Goal: Communication & Community: Participate in discussion

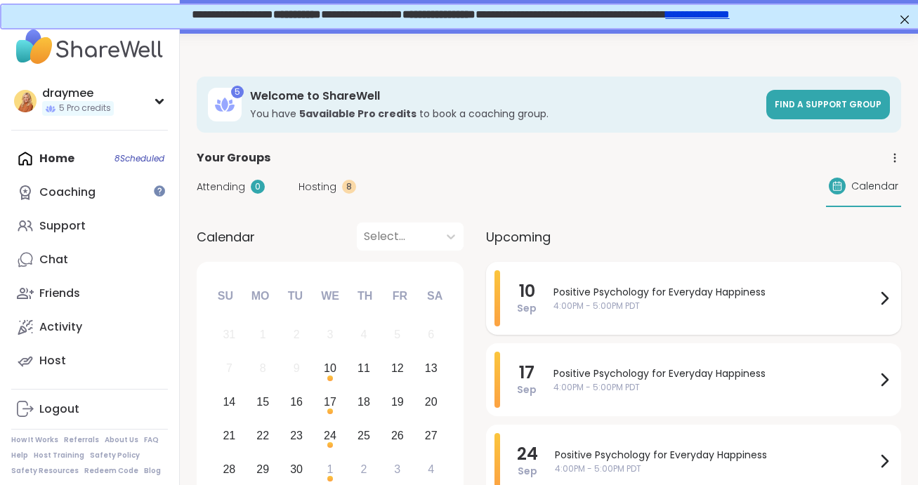
click at [684, 297] on span "Positive Psychology for Everyday Happiness" at bounding box center [715, 292] width 322 height 15
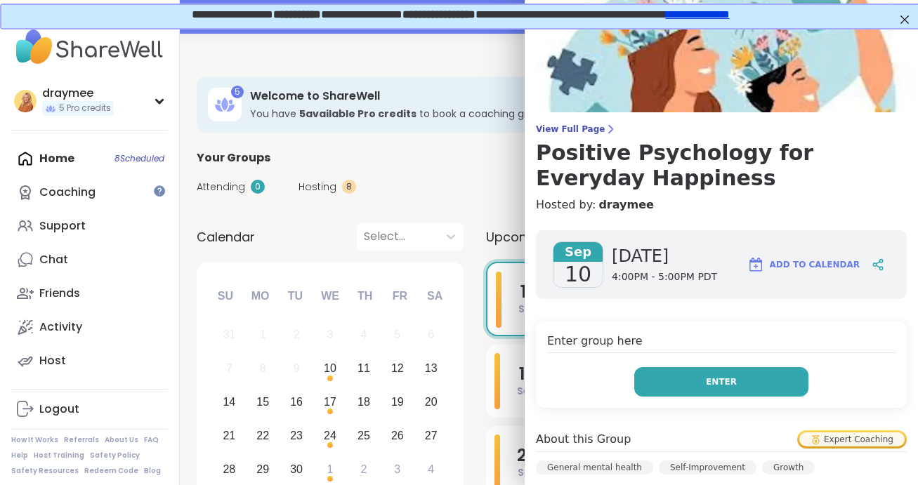
click at [682, 384] on button "Enter" at bounding box center [721, 382] width 174 height 30
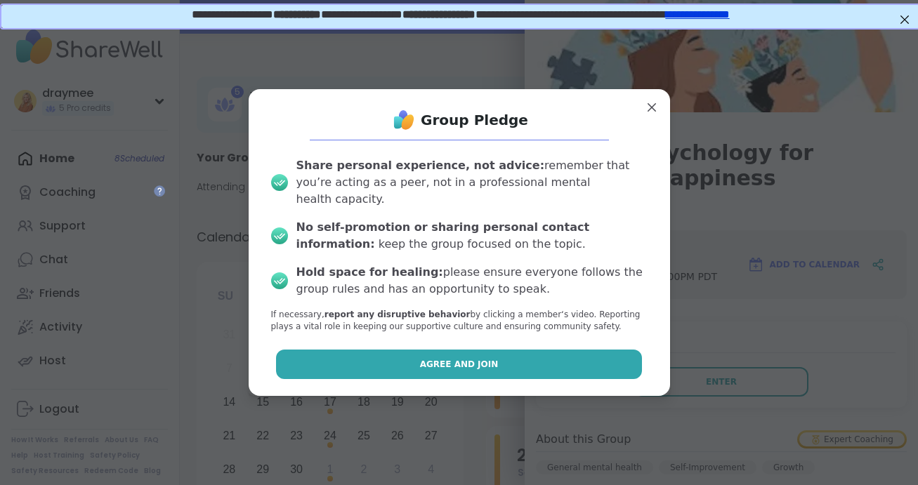
click at [461, 358] on span "Agree and Join" at bounding box center [459, 364] width 79 height 13
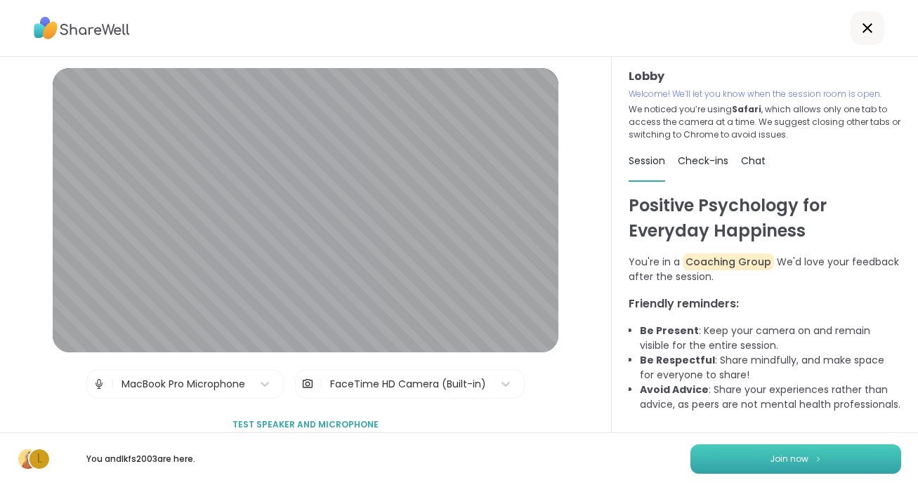
click at [771, 459] on span "Join now" at bounding box center [789, 459] width 39 height 13
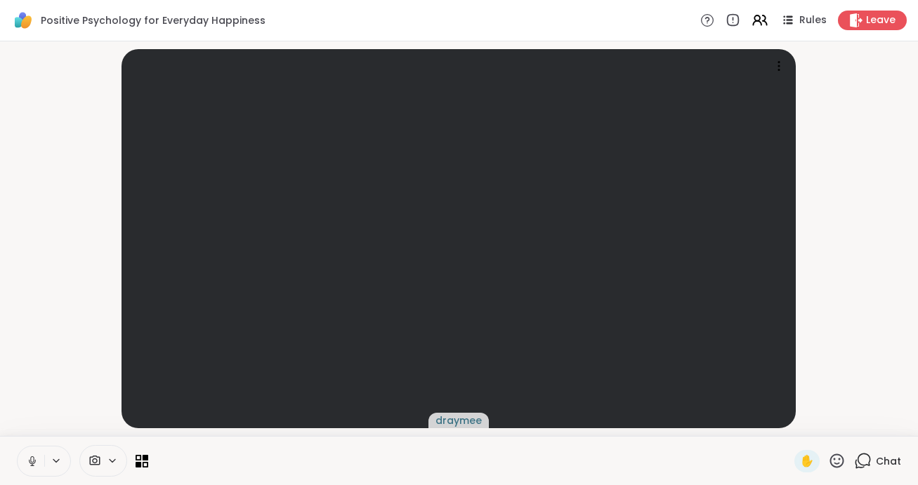
click at [882, 464] on span "Chat" at bounding box center [888, 462] width 25 height 14
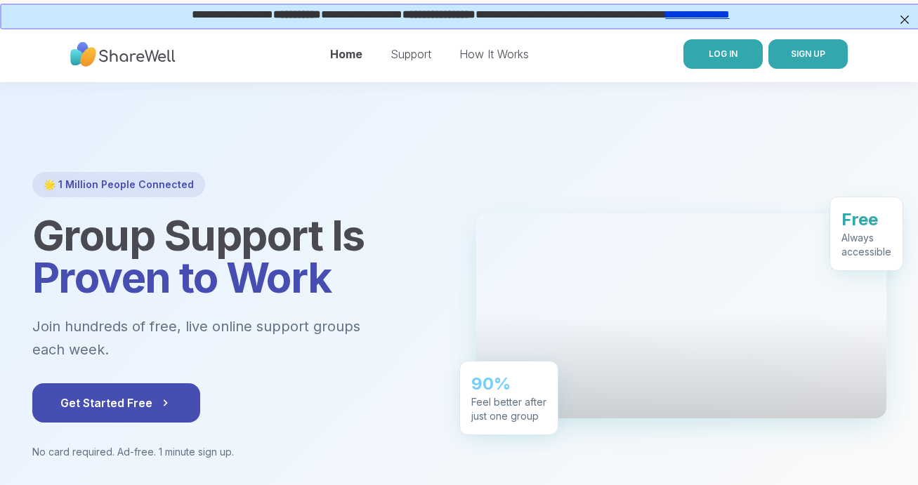
click at [733, 53] on span "LOG IN" at bounding box center [723, 53] width 29 height 11
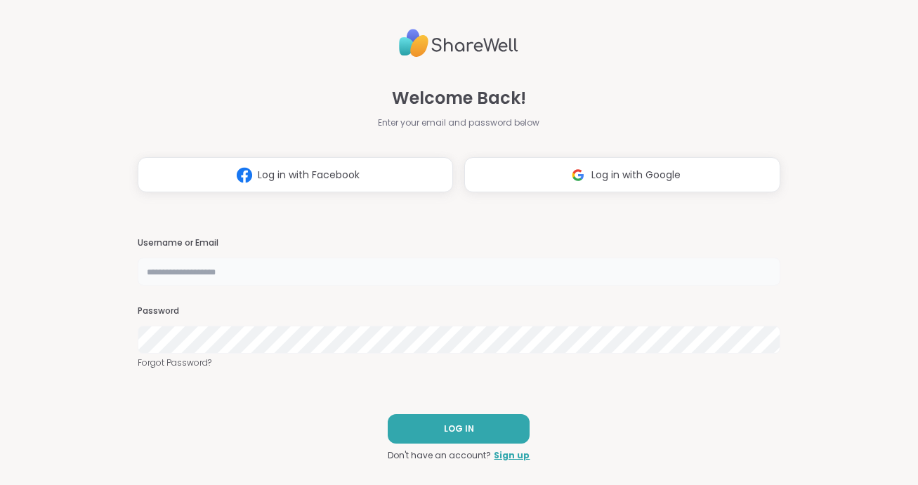
type input "**********"
click at [442, 426] on button "LOG IN" at bounding box center [459, 429] width 142 height 30
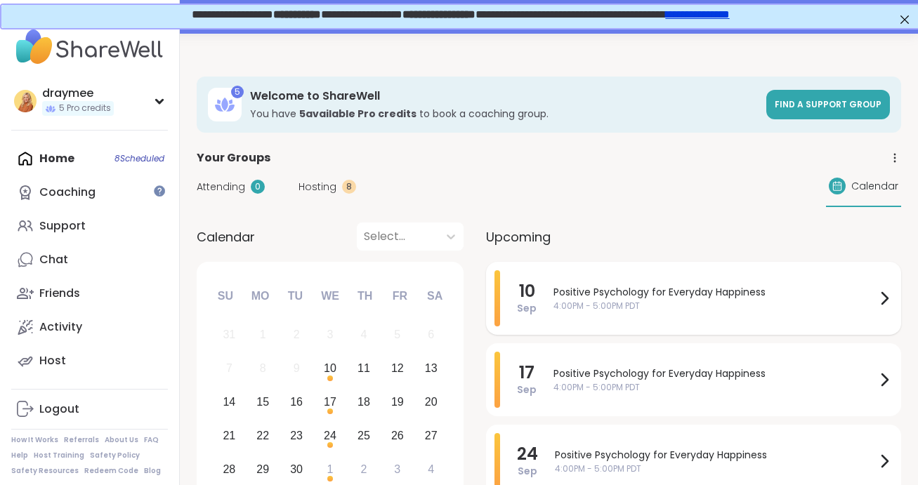
click at [660, 291] on span "Positive Psychology for Everyday Happiness" at bounding box center [715, 292] width 322 height 15
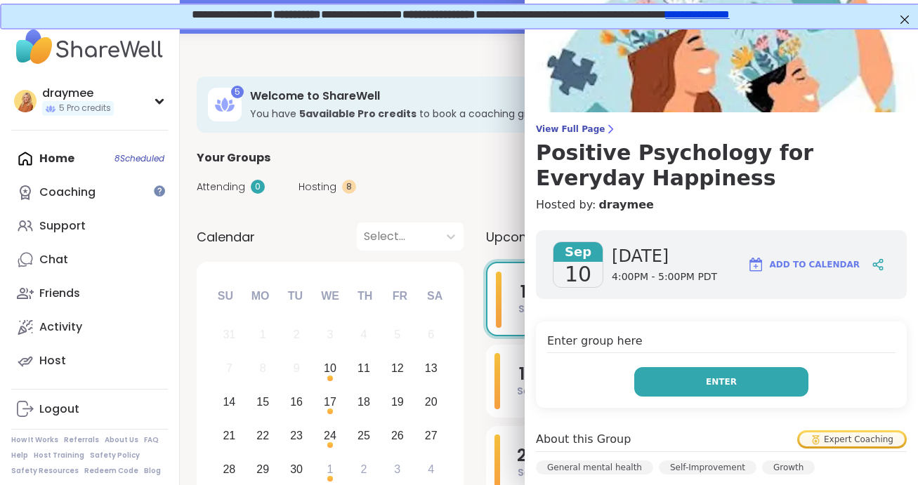
click at [701, 372] on button "Enter" at bounding box center [721, 382] width 174 height 30
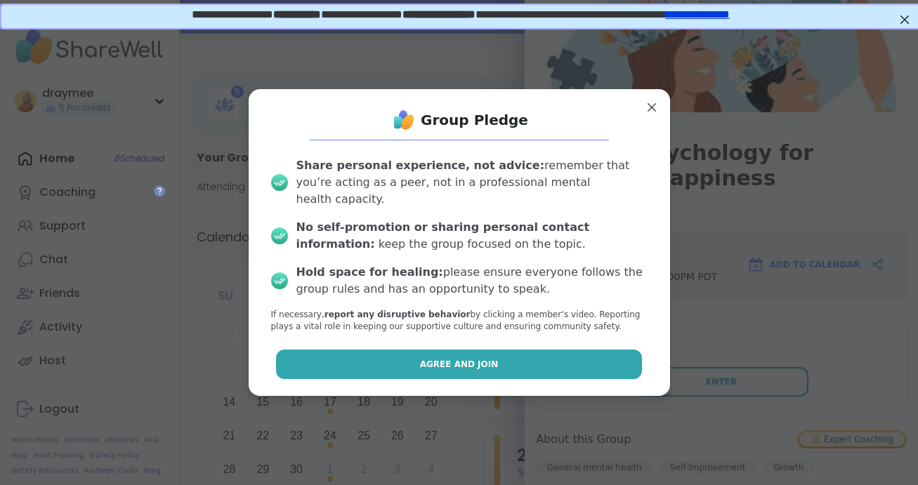
click at [563, 350] on button "Agree and Join" at bounding box center [459, 365] width 366 height 30
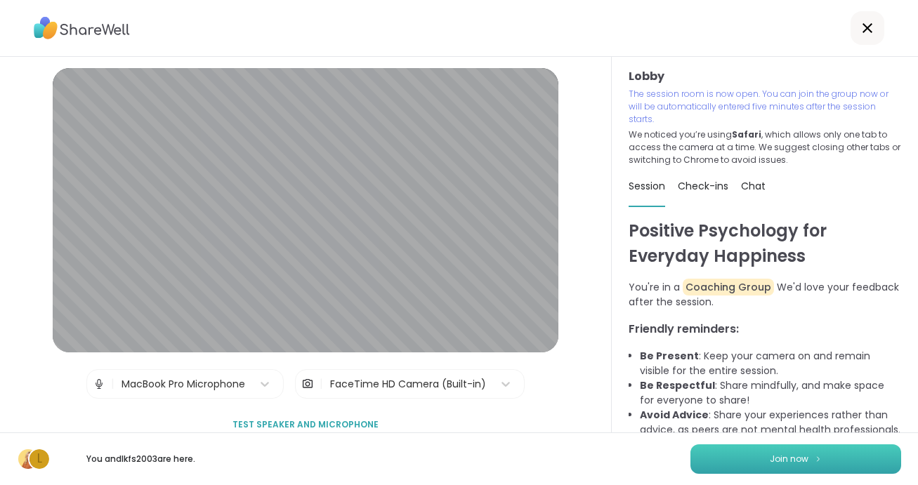
click at [789, 457] on span "Join now" at bounding box center [789, 459] width 39 height 13
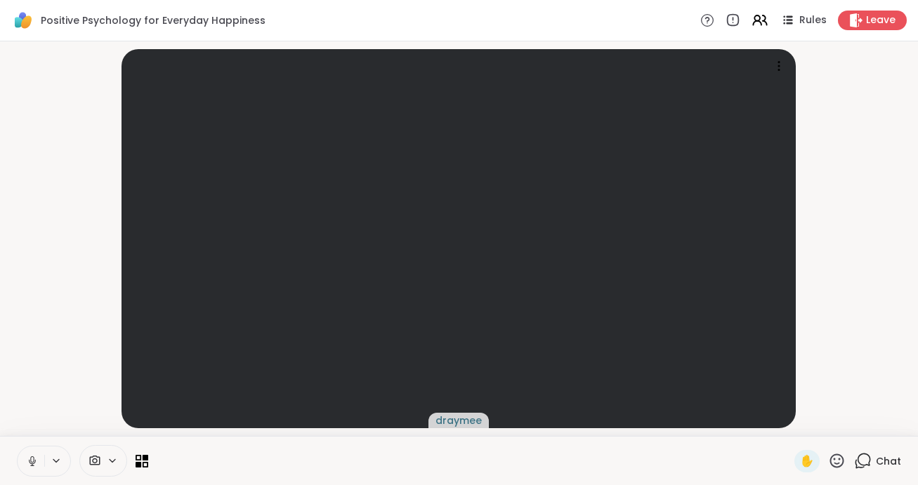
click at [889, 461] on span "Chat" at bounding box center [888, 462] width 25 height 14
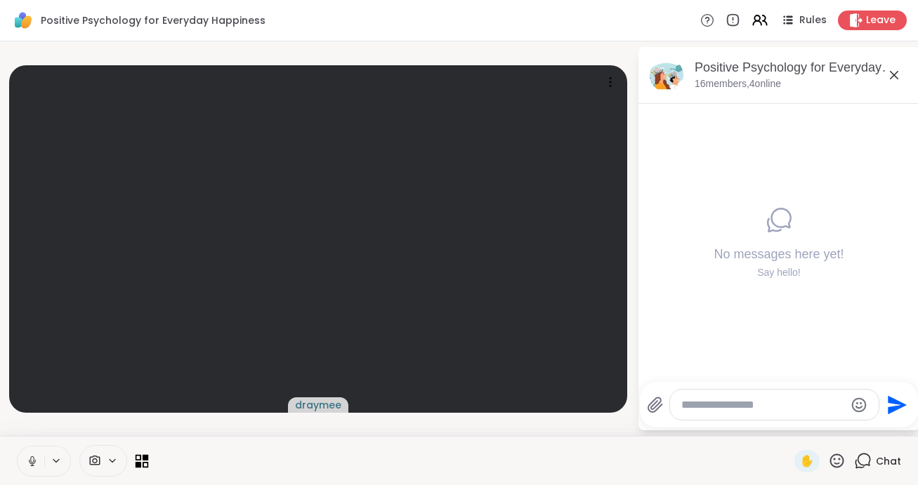
click at [145, 460] on icon at bounding box center [146, 458] width 6 height 6
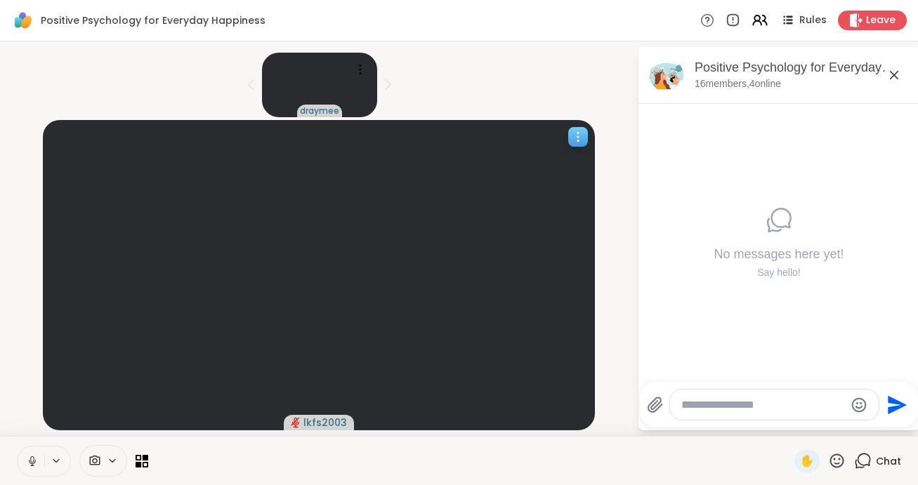
scroll to position [10, 0]
click at [579, 136] on icon at bounding box center [577, 136] width 1 height 1
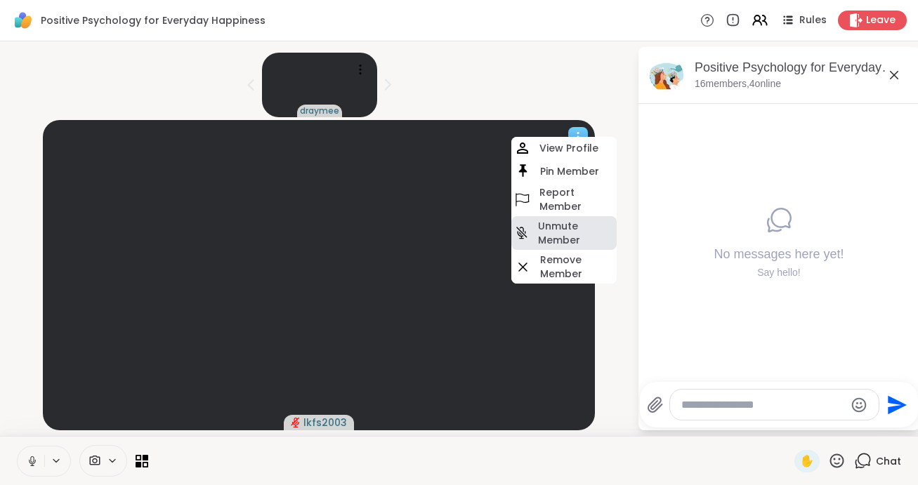
click at [538, 225] on h4 "Unmute Member" at bounding box center [576, 233] width 76 height 28
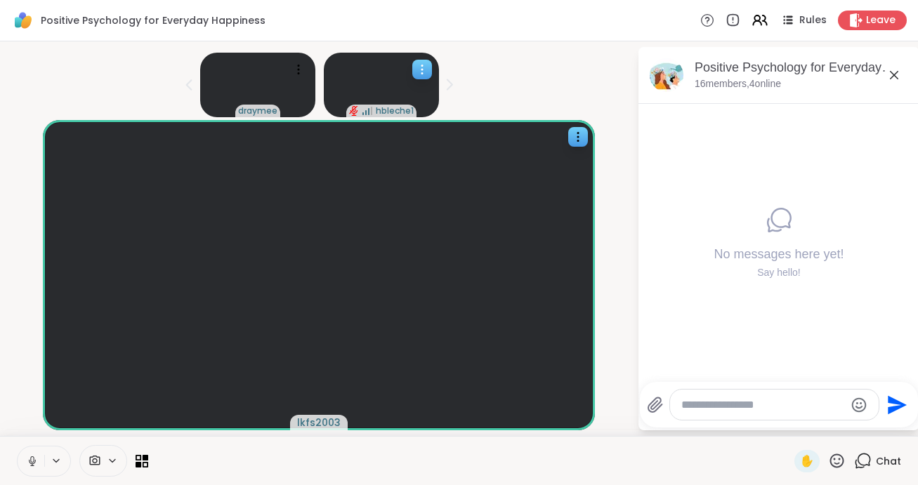
click at [429, 63] on icon at bounding box center [422, 70] width 14 height 14
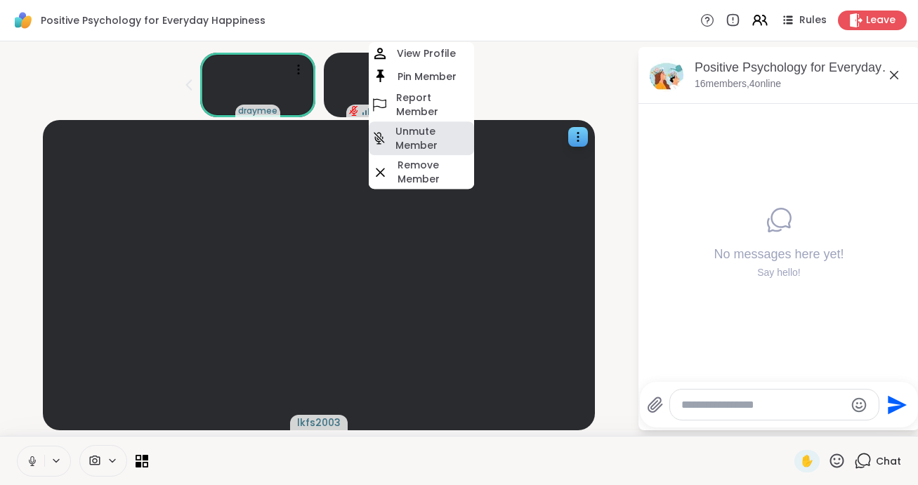
click at [471, 128] on h4 "Unmute Member" at bounding box center [434, 138] width 76 height 28
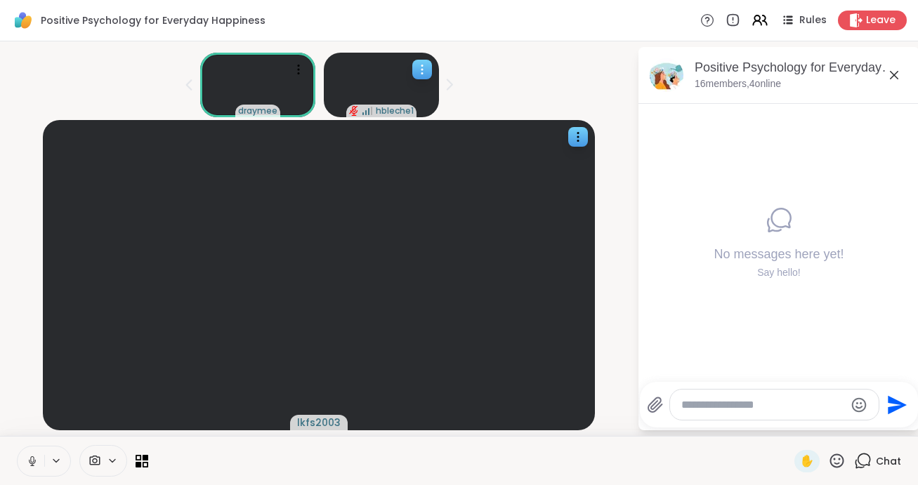
click at [429, 63] on icon at bounding box center [422, 70] width 14 height 14
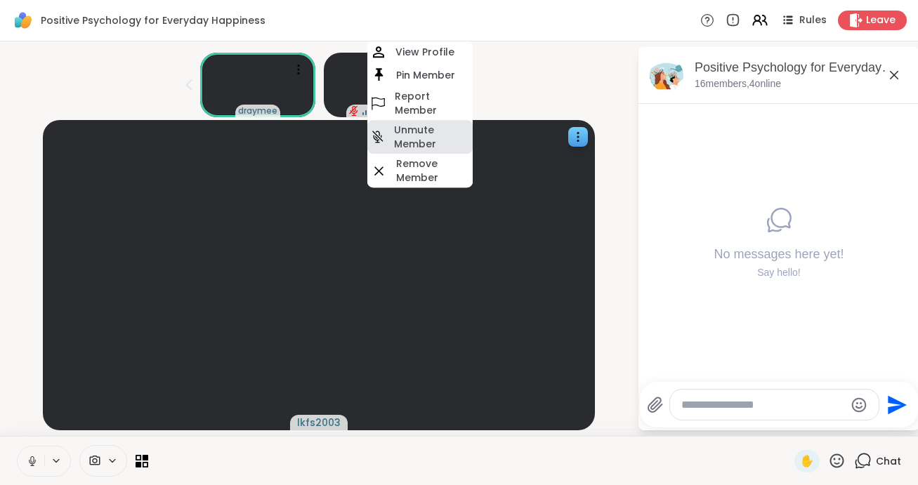
click at [470, 123] on h4 "Unmute Member" at bounding box center [432, 137] width 76 height 28
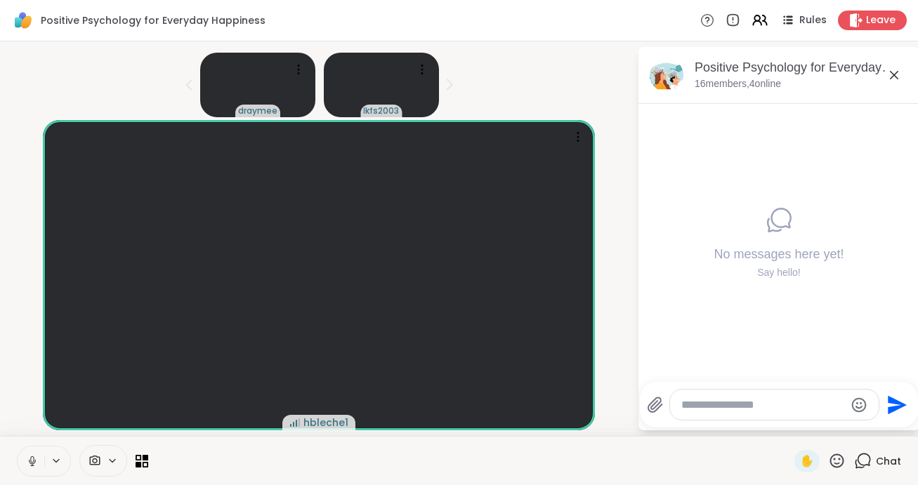
click at [688, 65] on div "Positive Psychology for Everyday Happiness, Sep 10 16 members, 4 online" at bounding box center [779, 75] width 281 height 57
click at [423, 69] on icon at bounding box center [422, 69] width 1 height 1
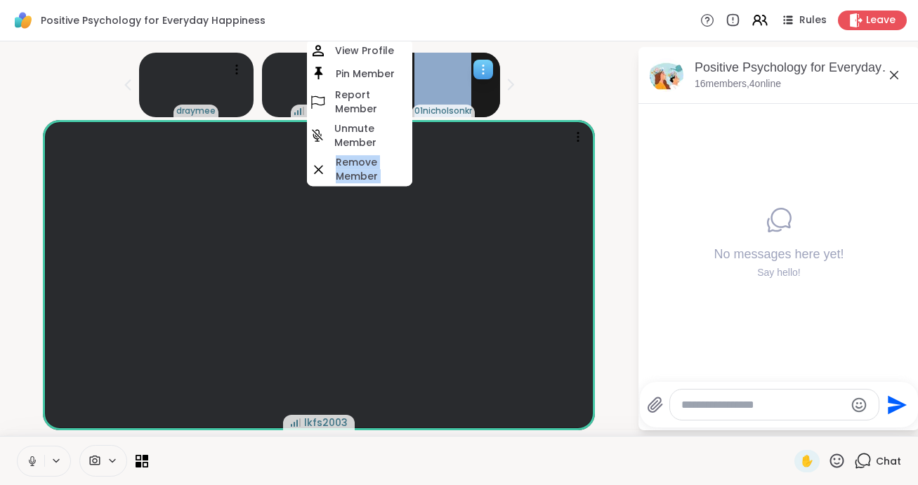
drag, startPoint x: 424, startPoint y: 130, endPoint x: 483, endPoint y: 56, distance: 94.5
click at [476, 56] on div "draymee hbleche1 View Profile Pin Member Report Member Unmute Member Remove Mem…" at bounding box center [318, 82] width 620 height 70
click at [490, 63] on icon at bounding box center [483, 70] width 14 height 14
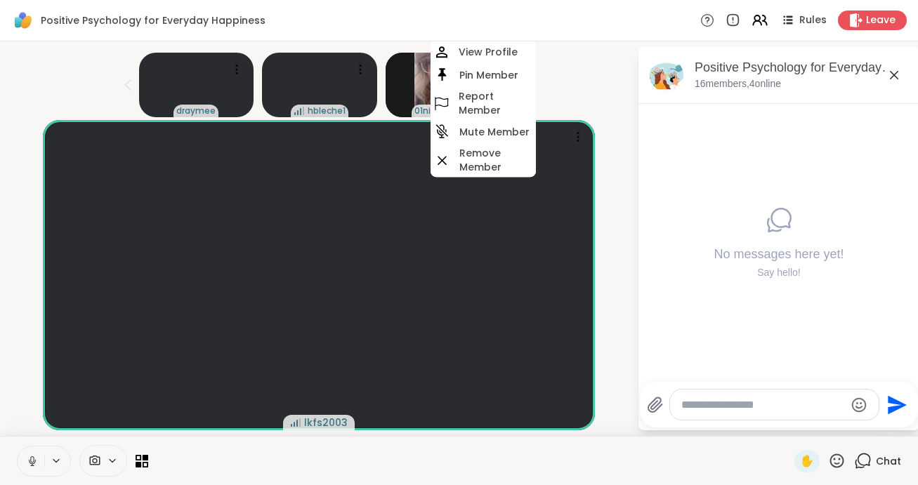
click at [629, 67] on div "draymee hbleche1 01nicholsonkr View Profile Pin Member Report Member Mute Membe…" at bounding box center [318, 82] width 620 height 70
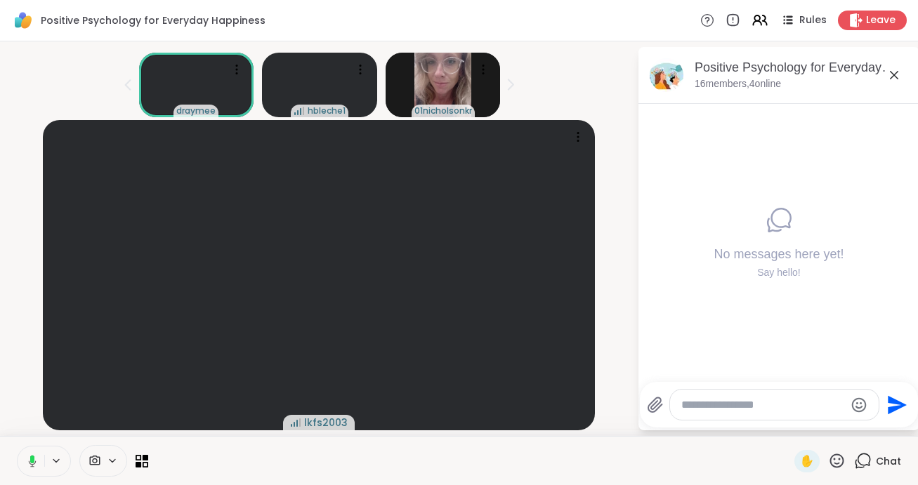
scroll to position [0, 0]
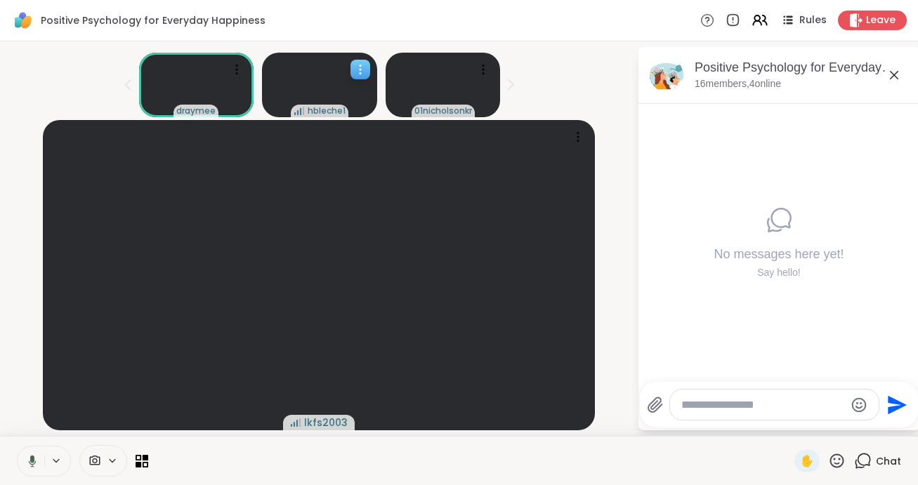
click at [367, 75] on icon at bounding box center [360, 70] width 14 height 14
click at [629, 65] on div "draymee hbleche1 01nicholsonkr" at bounding box center [318, 82] width 620 height 70
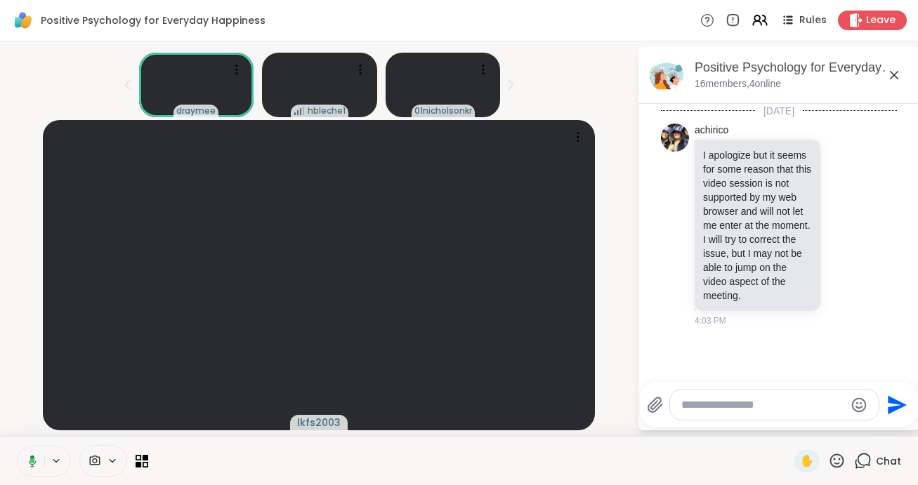
click at [865, 463] on icon at bounding box center [863, 461] width 18 height 18
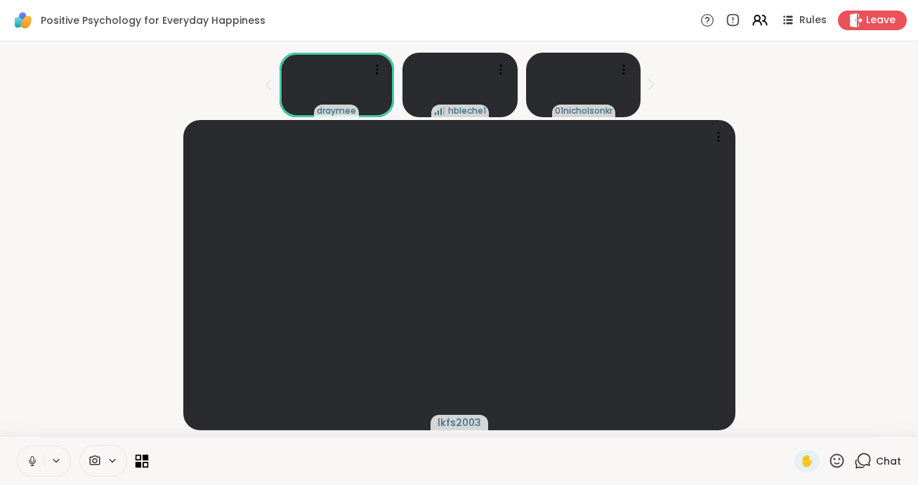
click at [142, 464] on icon at bounding box center [142, 461] width 13 height 13
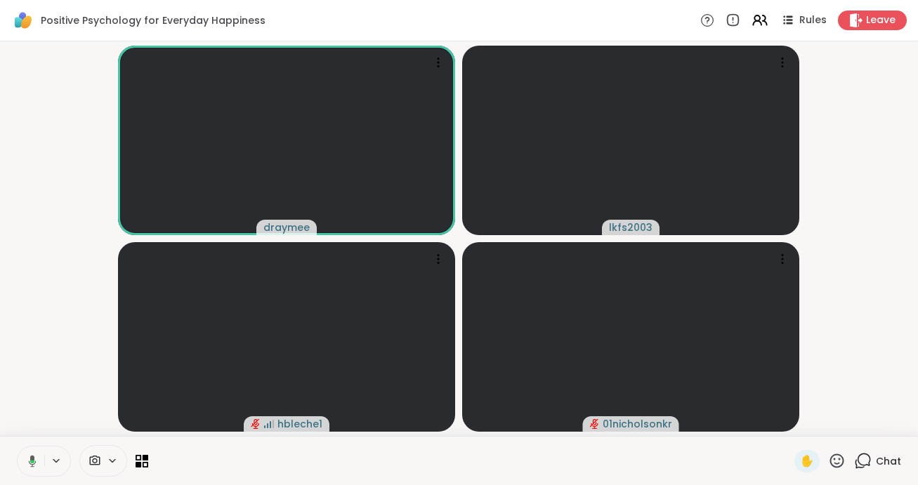
click at [877, 462] on span "Chat" at bounding box center [888, 462] width 25 height 14
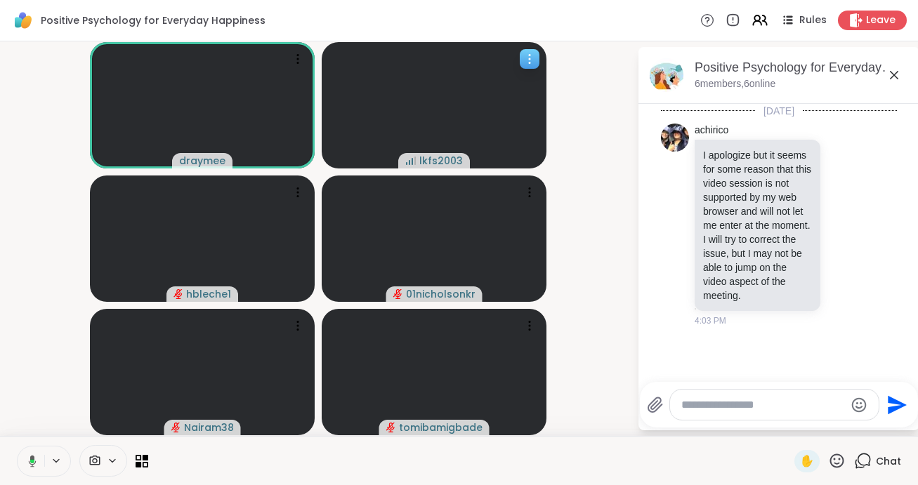
click at [533, 60] on icon at bounding box center [530, 59] width 14 height 14
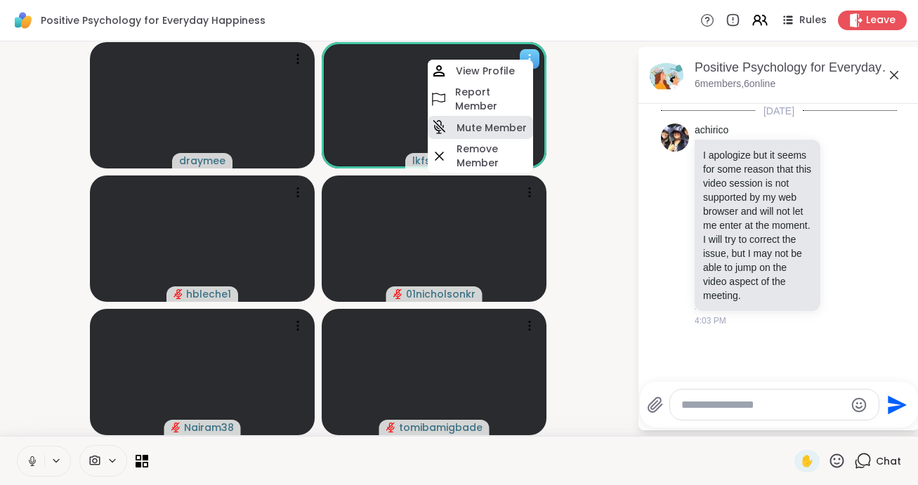
click at [520, 126] on h4 "Mute Member" at bounding box center [492, 128] width 70 height 14
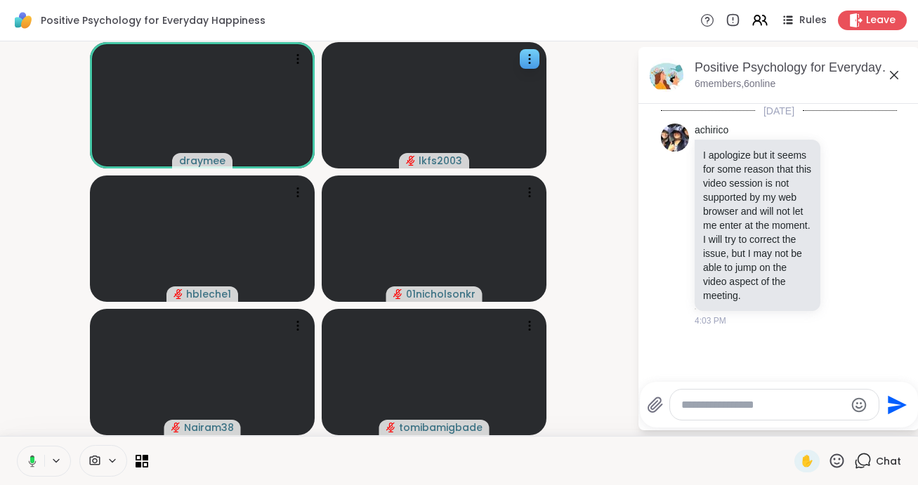
click at [596, 150] on video-player-container "draymee lkfs2003 hbleche1 01nicholsonkr Nairam38 tomibamigbade" at bounding box center [318, 239] width 620 height 384
click at [298, 326] on icon at bounding box center [297, 325] width 1 height 1
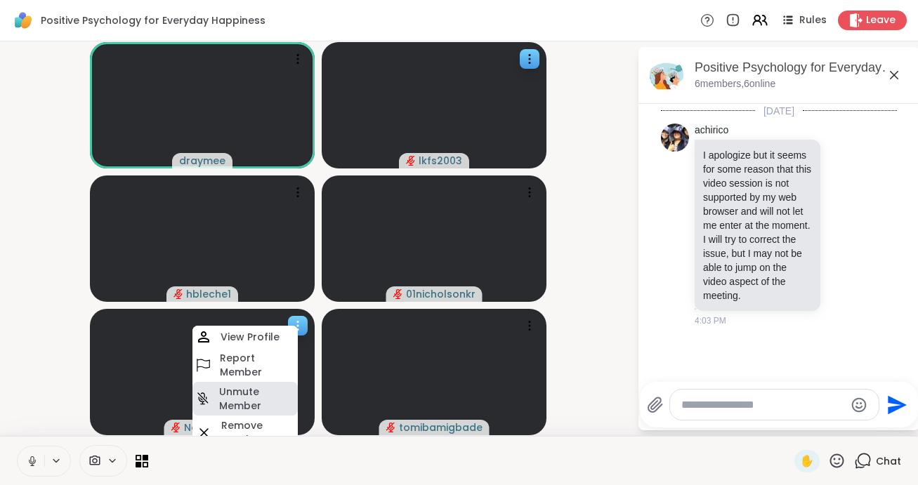
click at [270, 392] on h4 "Unmute Member" at bounding box center [257, 399] width 76 height 28
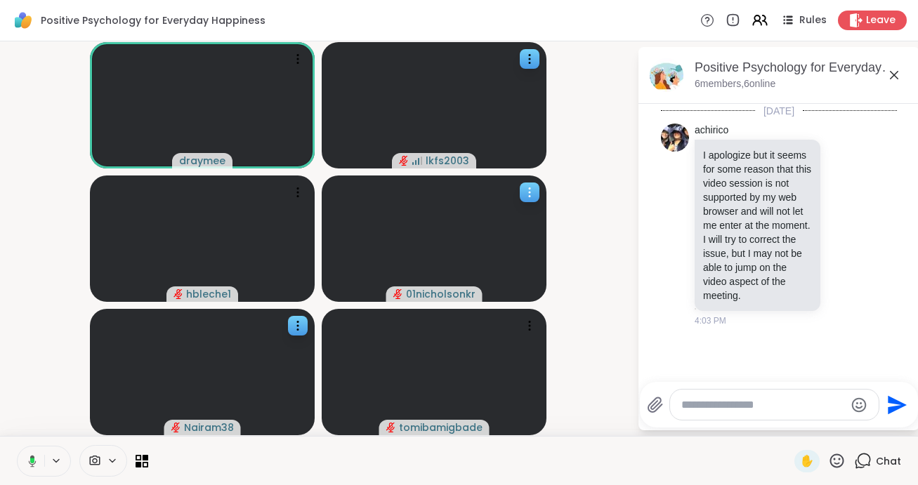
click at [528, 195] on icon at bounding box center [530, 192] width 14 height 14
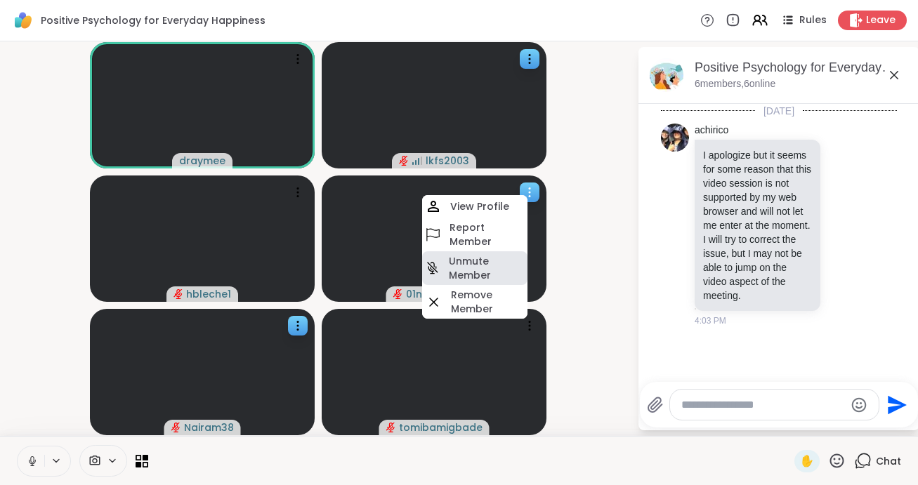
click at [497, 262] on h4 "Unmute Member" at bounding box center [487, 268] width 76 height 28
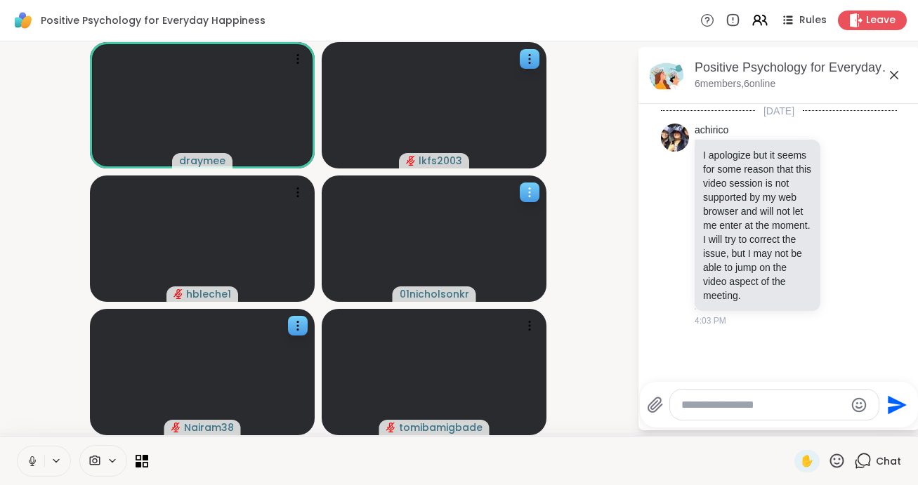
click at [534, 195] on icon at bounding box center [530, 192] width 14 height 14
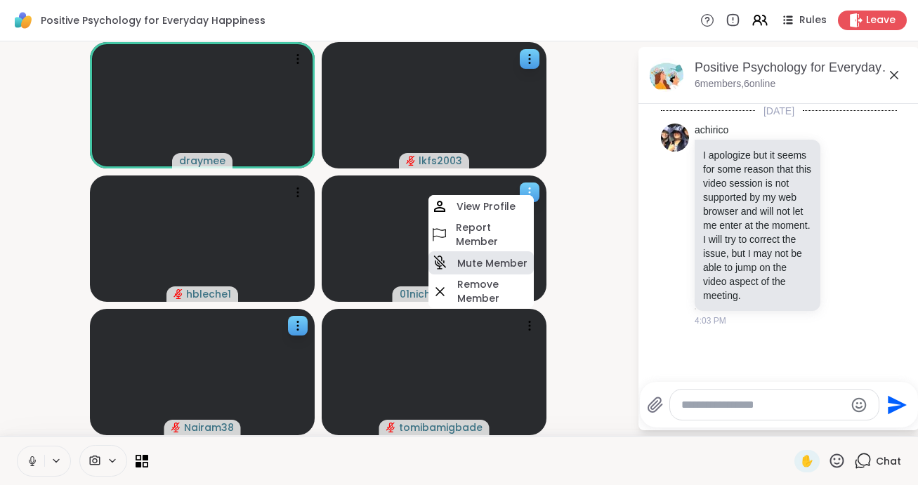
click at [525, 258] on h4 "Mute Member" at bounding box center [492, 263] width 70 height 14
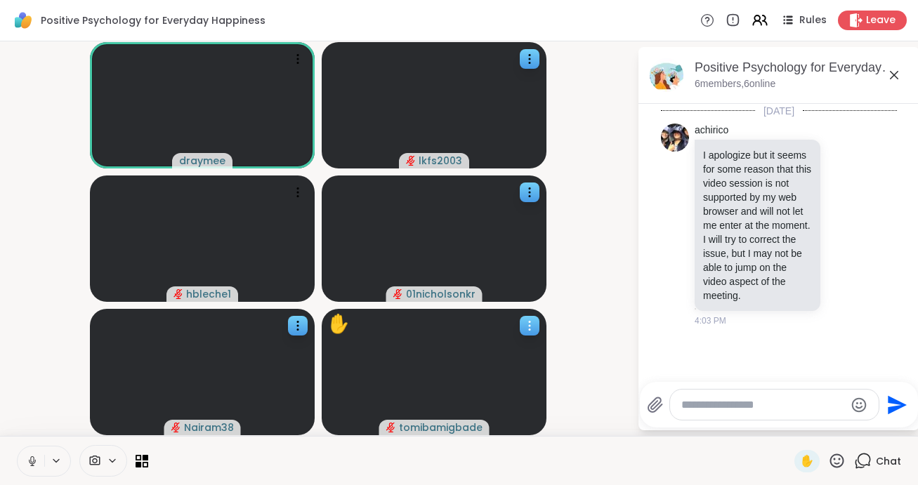
click at [533, 329] on icon at bounding box center [530, 326] width 14 height 14
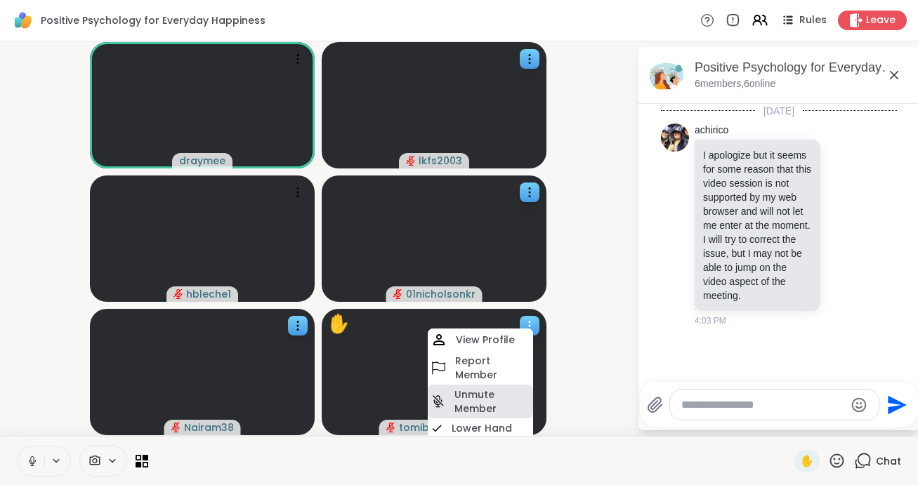
click at [502, 402] on h4 "Unmute Member" at bounding box center [493, 402] width 76 height 28
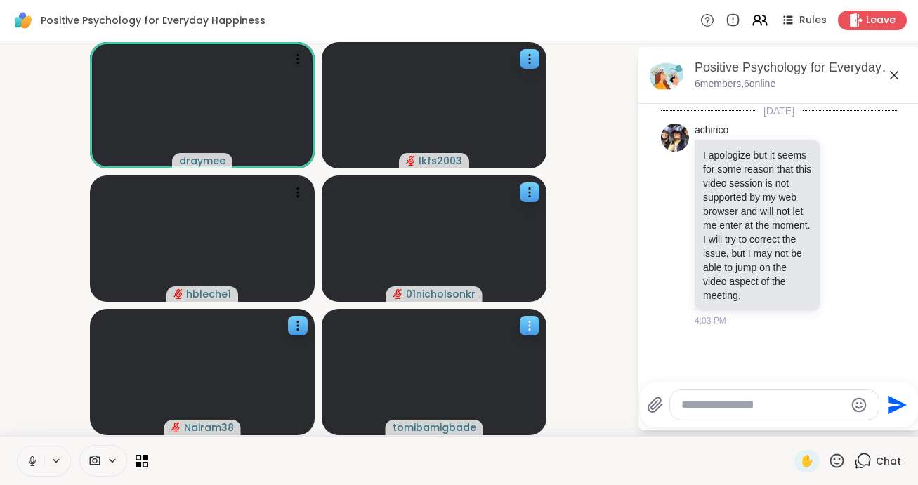
click at [533, 327] on icon at bounding box center [530, 326] width 14 height 14
click at [575, 375] on video-player-container "draymee lkfs2003 hbleche1 01nicholsonkr Nairam38 tomibamigbade" at bounding box center [318, 239] width 620 height 384
click at [718, 399] on textarea "Type your message" at bounding box center [763, 405] width 164 height 14
type textarea "**********"
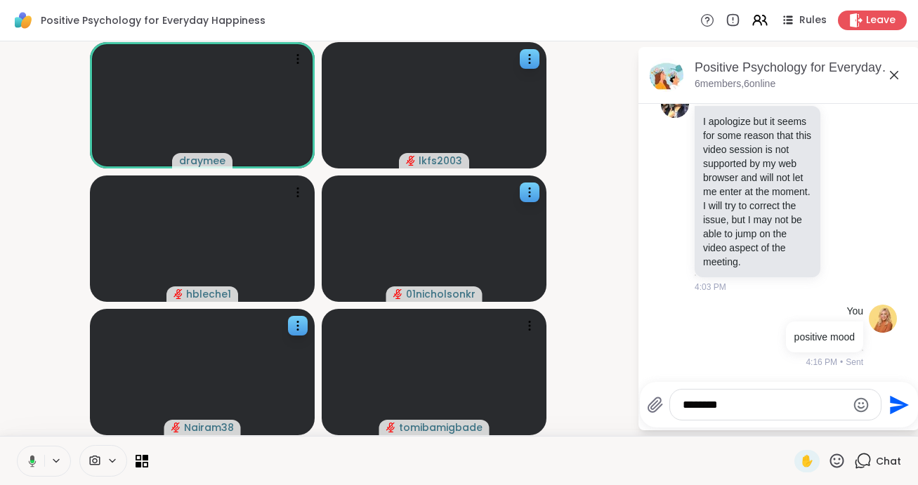
scroll to position [108, 0]
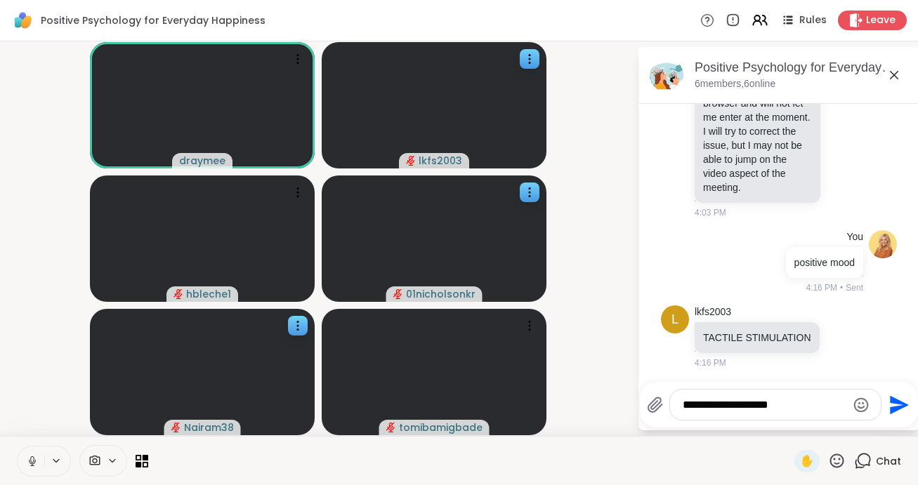
type textarea "**********"
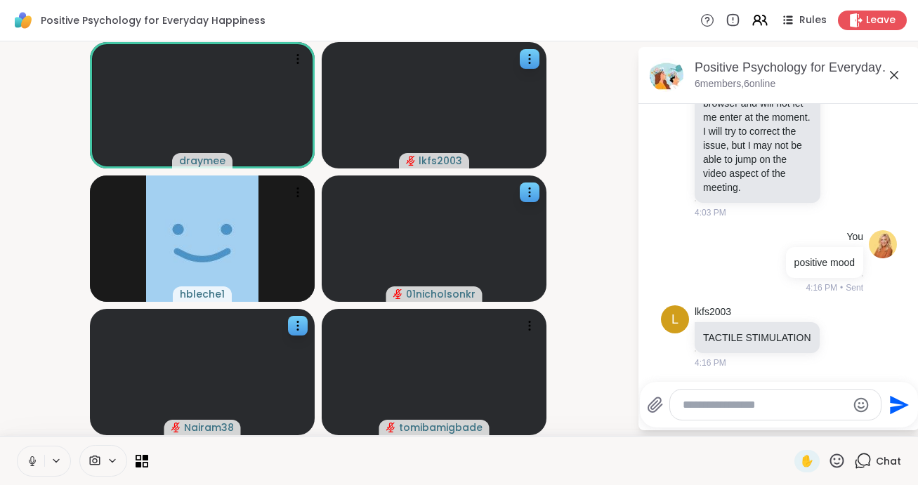
scroll to position [183, 0]
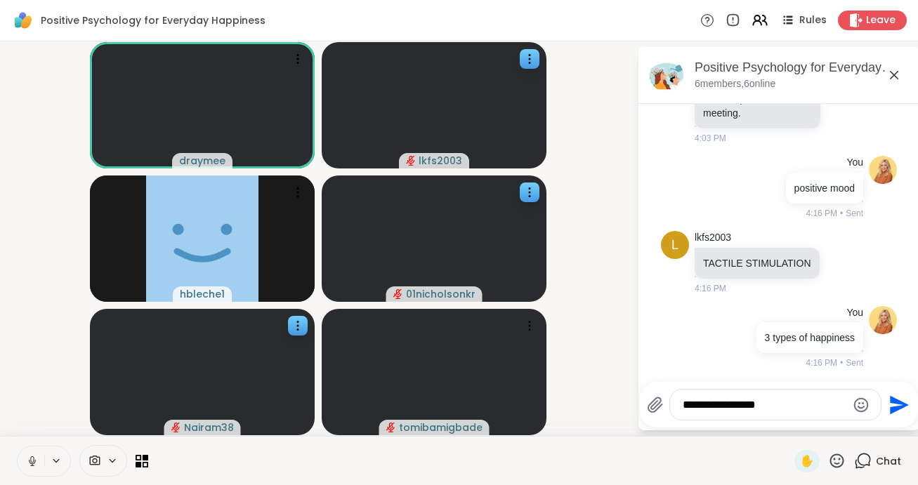
type textarea "**********"
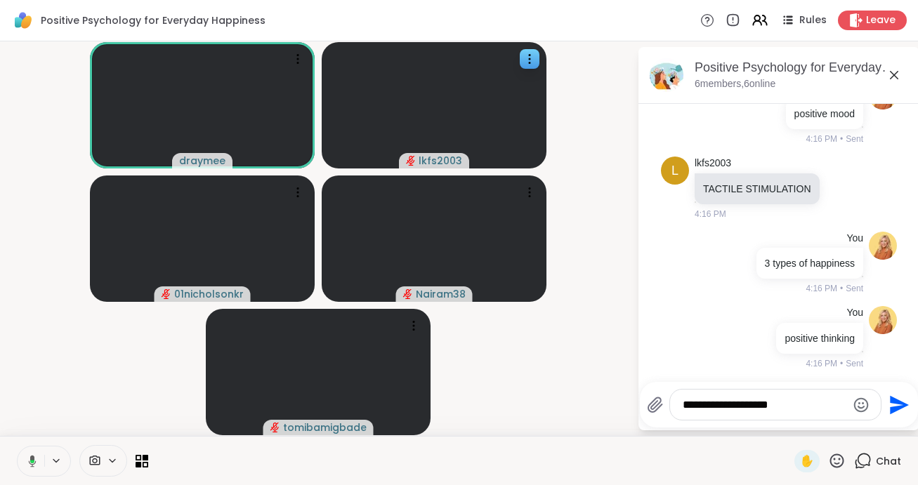
type textarea "**********"
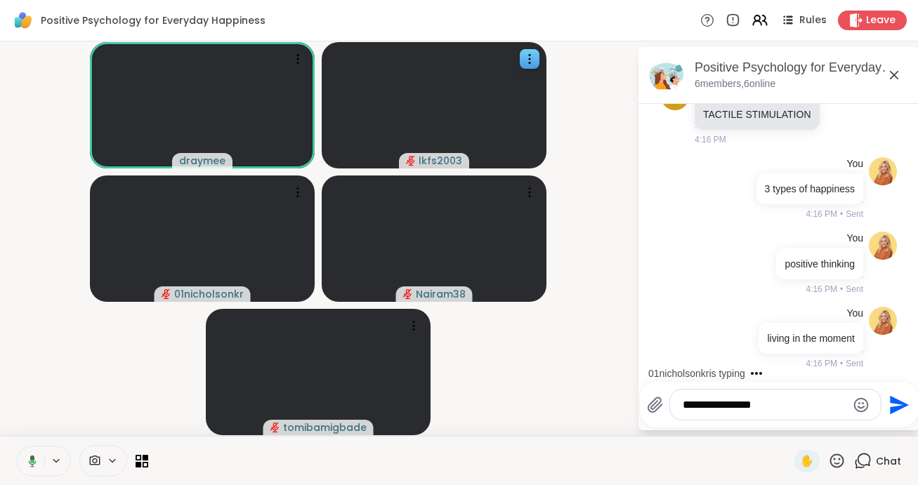
type textarea "**********"
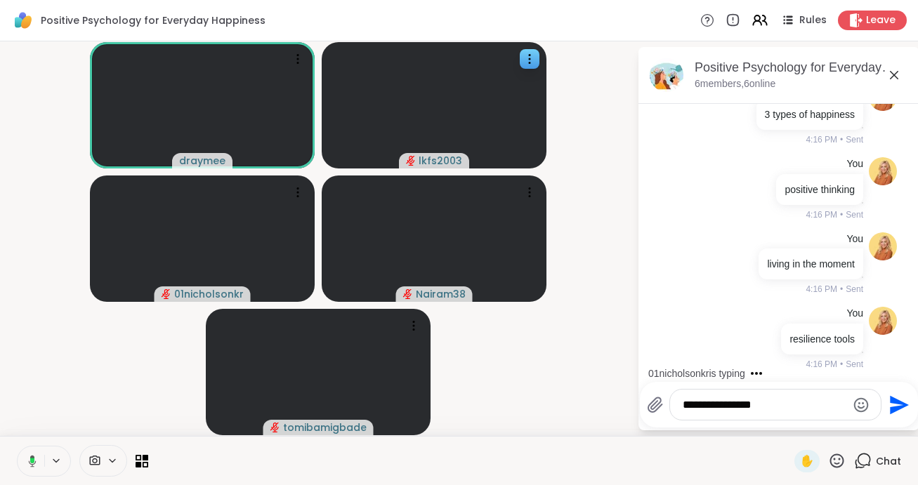
type textarea "**********"
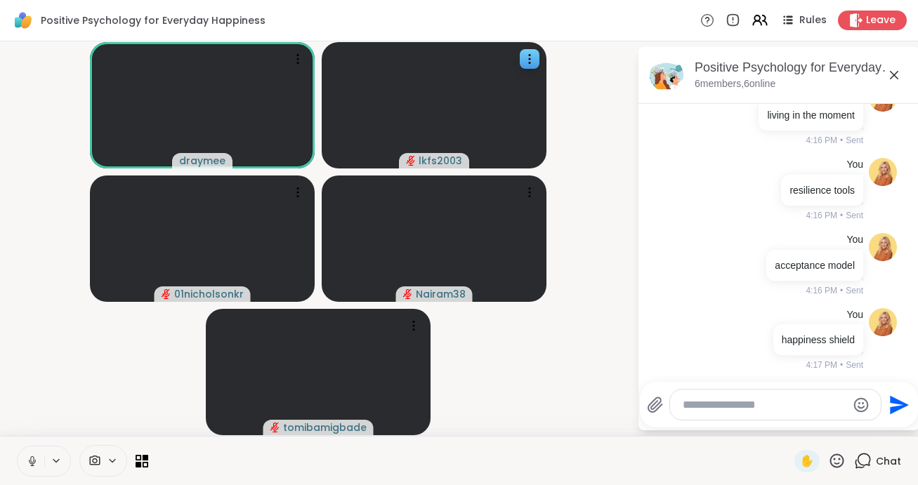
scroll to position [629, 0]
type textarea "**********"
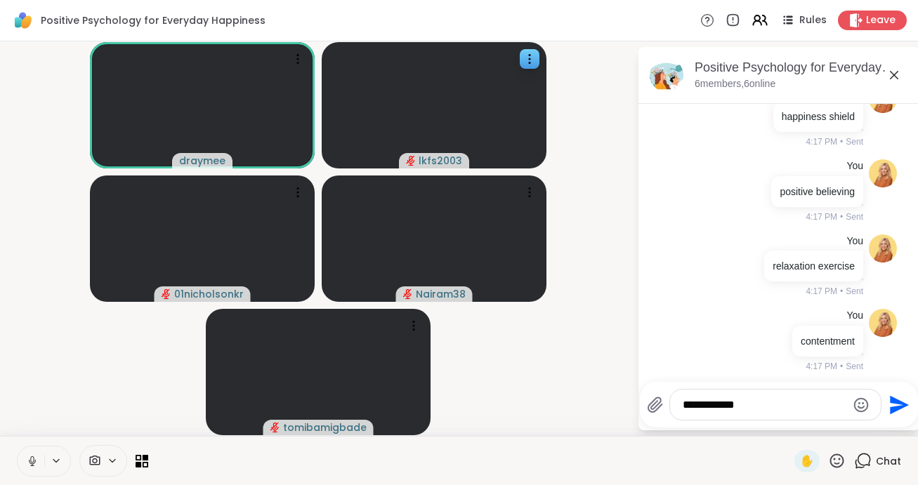
type textarea "**********"
type textarea "*****"
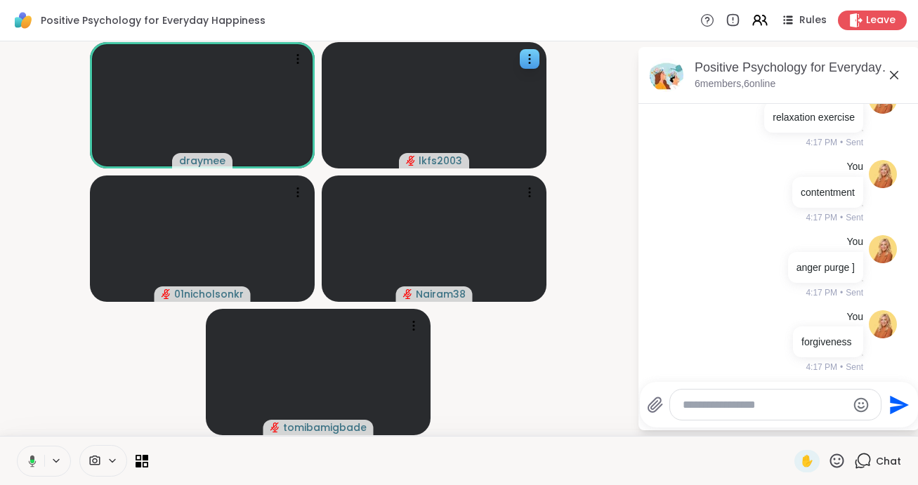
scroll to position [1002, 0]
type textarea "**********"
type textarea "*"
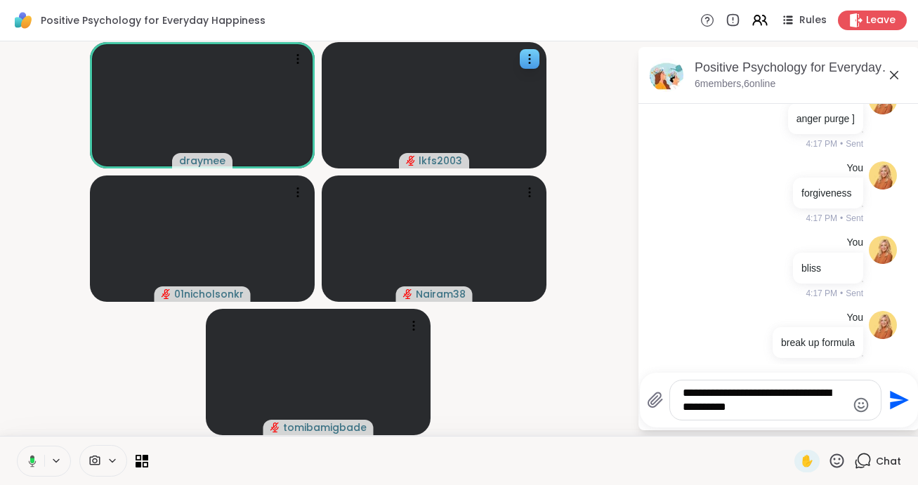
type textarea "**********"
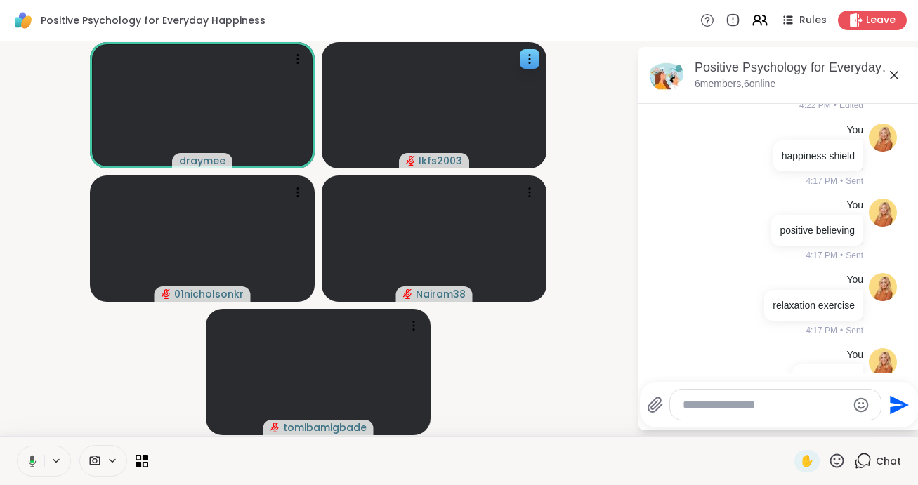
scroll to position [806, 0]
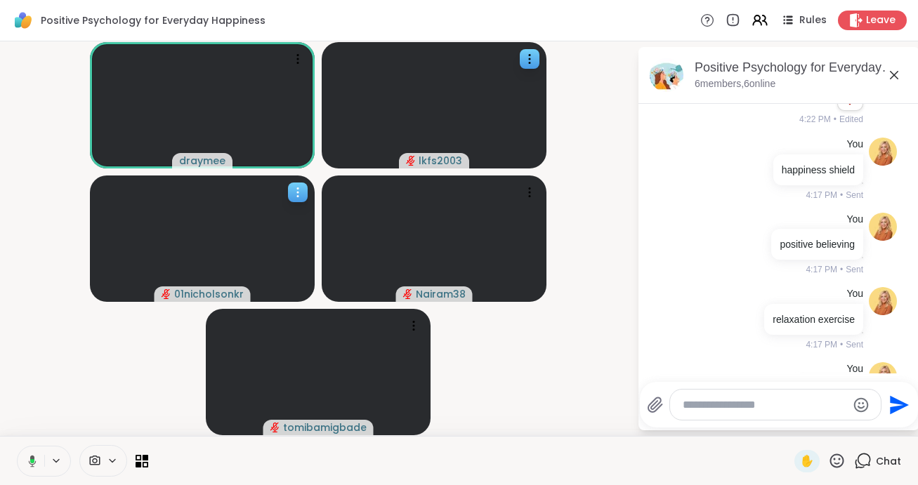
click at [296, 192] on icon at bounding box center [298, 192] width 14 height 14
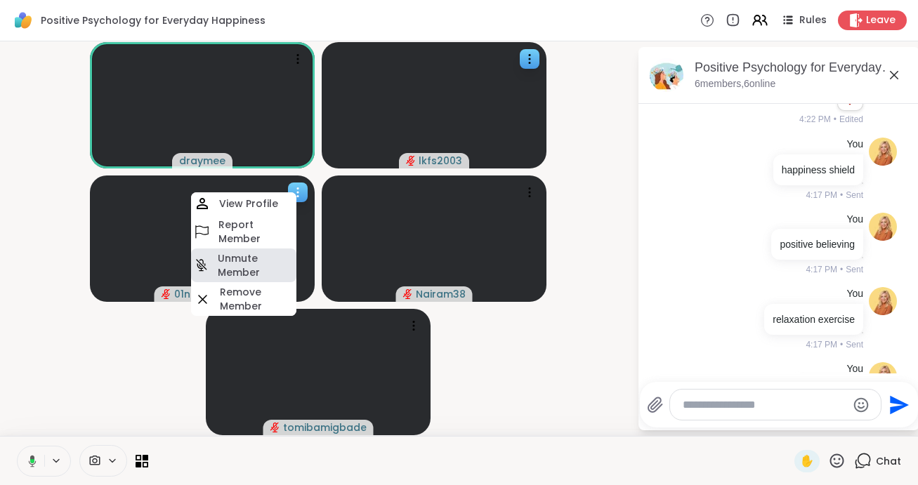
click at [259, 269] on h4 "Unmute Member" at bounding box center [256, 266] width 76 height 28
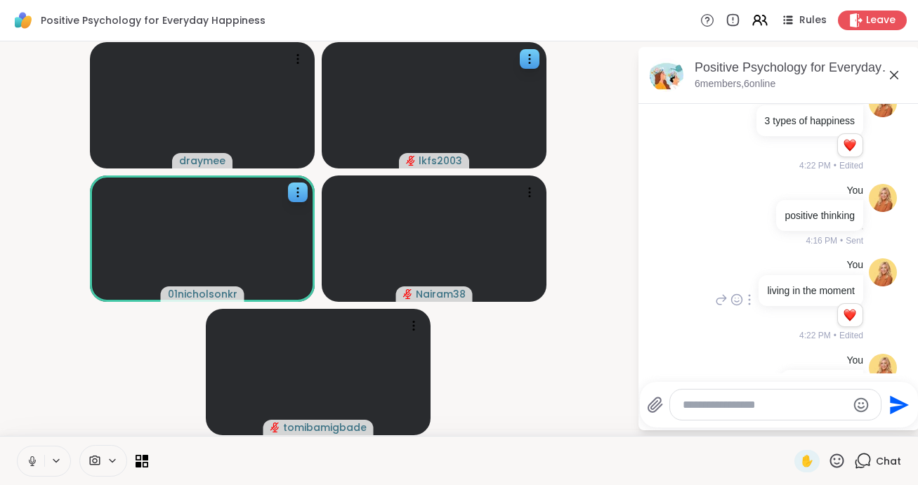
scroll to position [398, 0]
click at [299, 194] on icon at bounding box center [298, 192] width 14 height 14
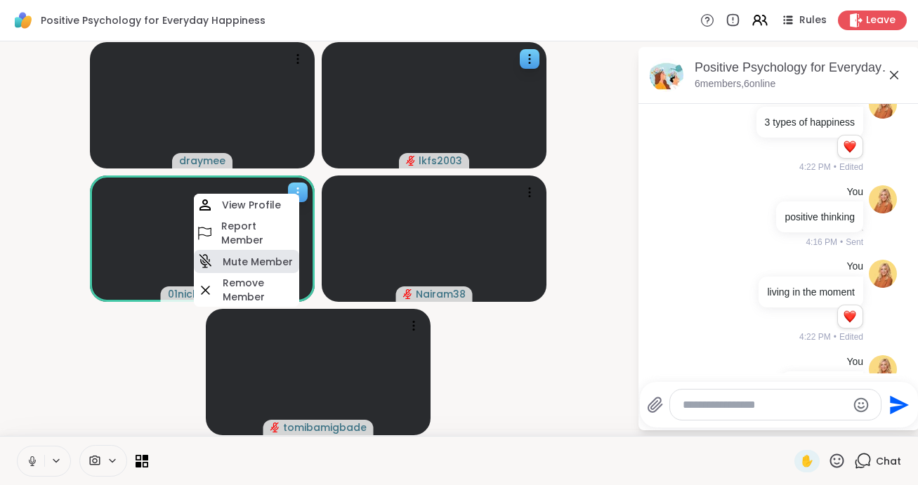
click at [292, 260] on div "Mute Member" at bounding box center [246, 261] width 105 height 23
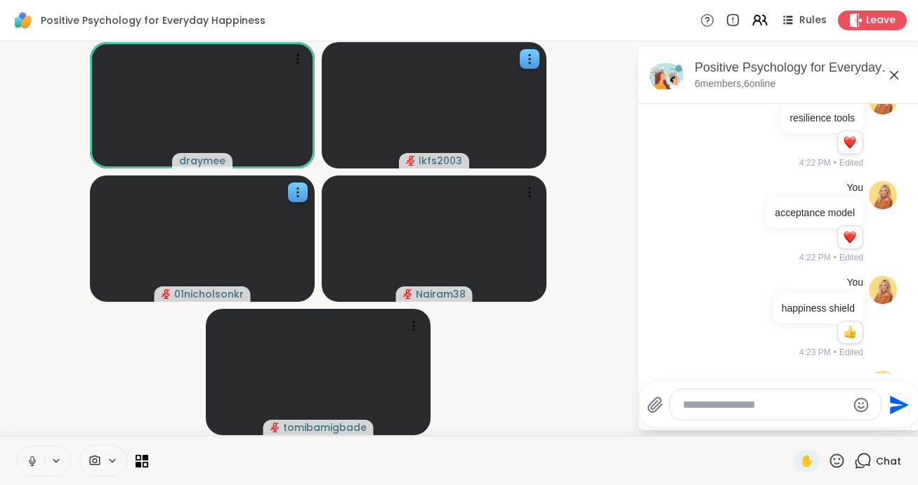
scroll to position [669, 0]
click at [294, 194] on icon at bounding box center [298, 192] width 14 height 14
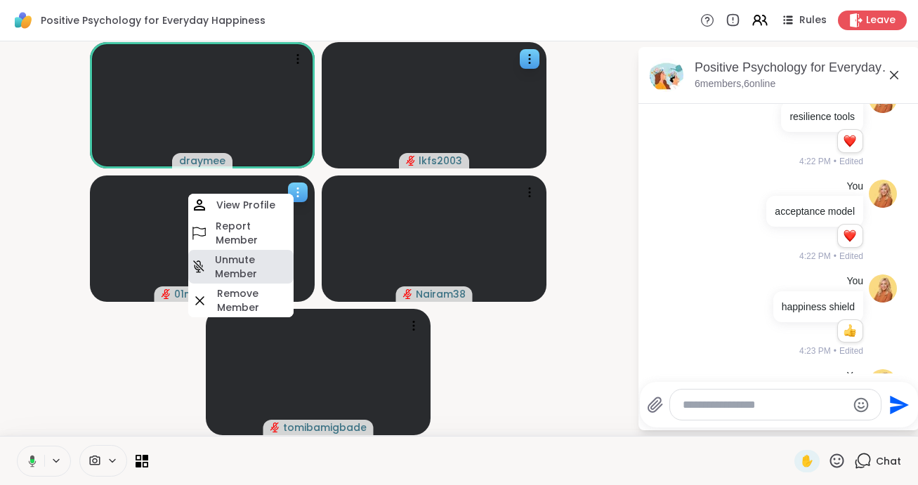
click at [262, 259] on h4 "Unmute Member" at bounding box center [253, 267] width 76 height 28
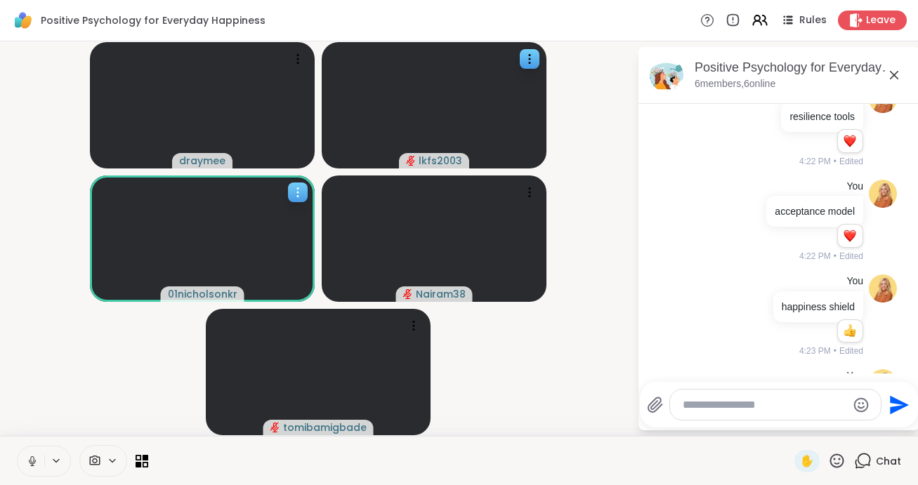
click at [301, 194] on icon at bounding box center [298, 192] width 14 height 14
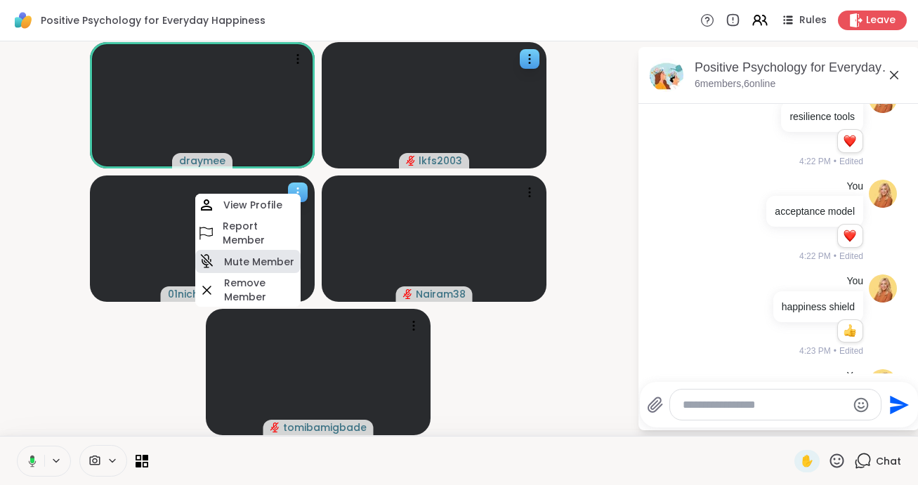
click at [279, 261] on h4 "Mute Member" at bounding box center [259, 262] width 70 height 14
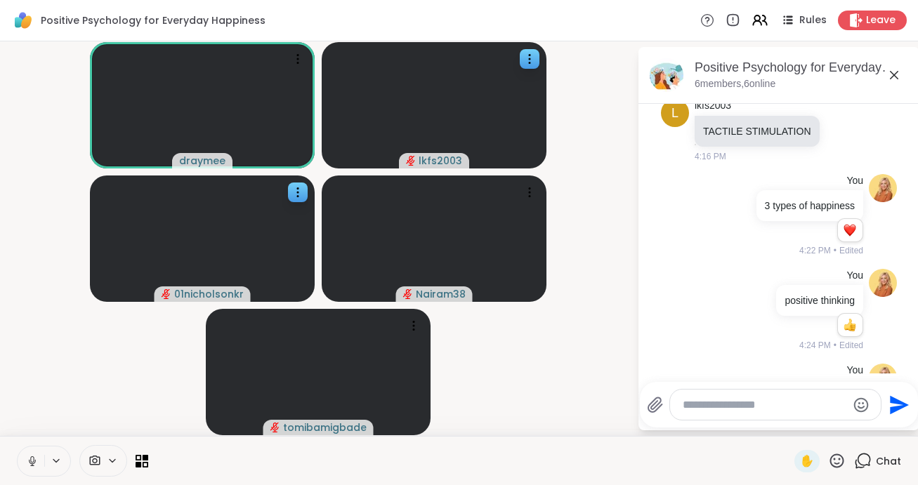
scroll to position [317, 0]
click at [705, 410] on textarea "Type your message" at bounding box center [765, 405] width 164 height 14
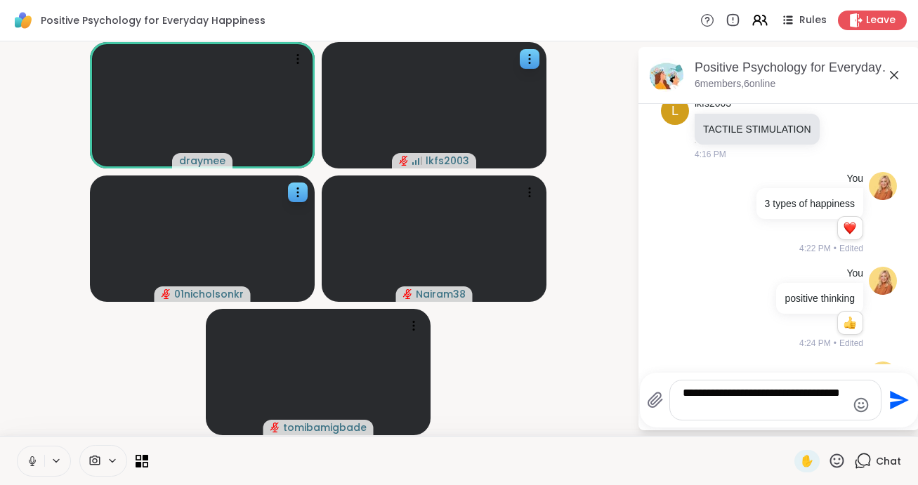
type textarea "**********"
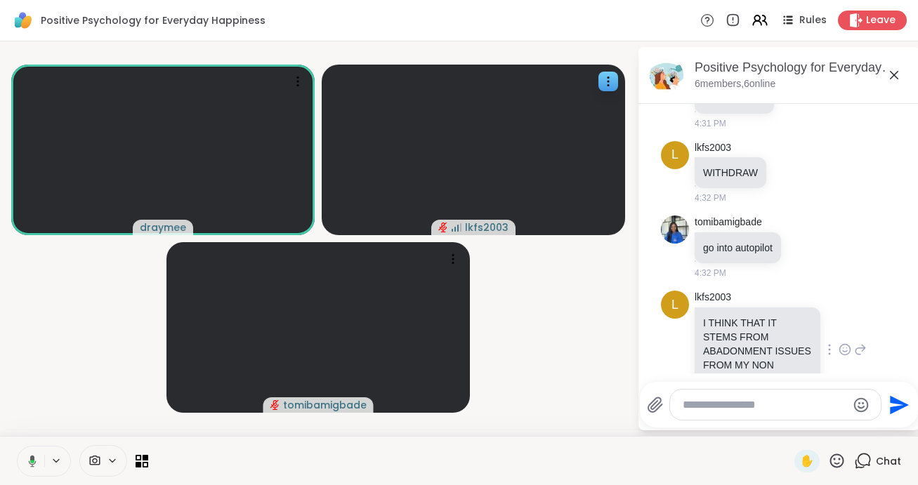
scroll to position [2116, 0]
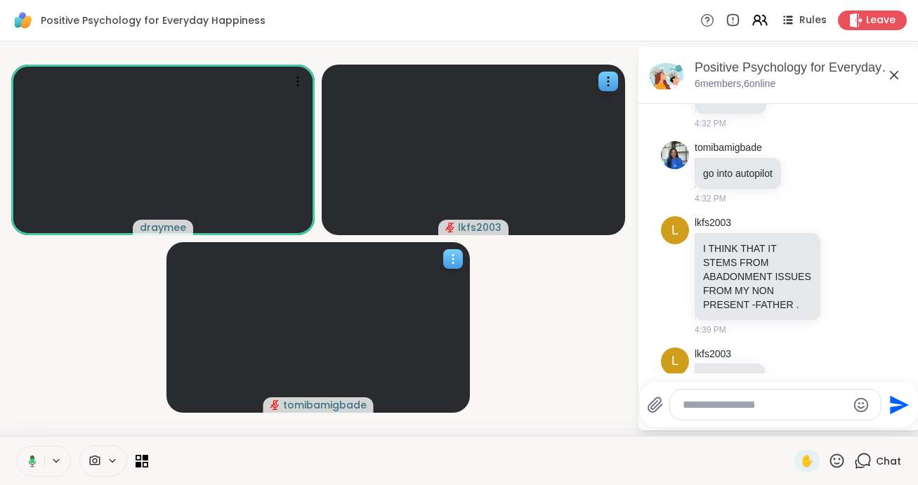
click at [455, 257] on icon at bounding box center [453, 259] width 14 height 14
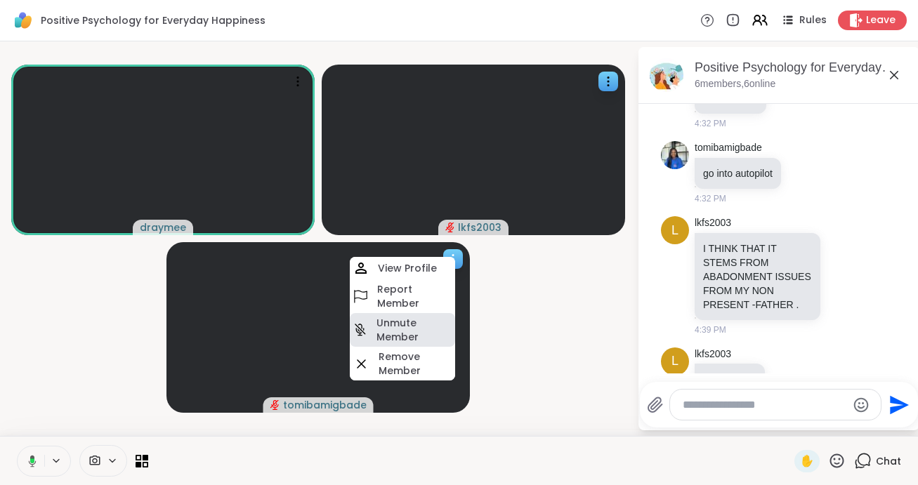
click at [424, 331] on h4 "Unmute Member" at bounding box center [415, 330] width 76 height 28
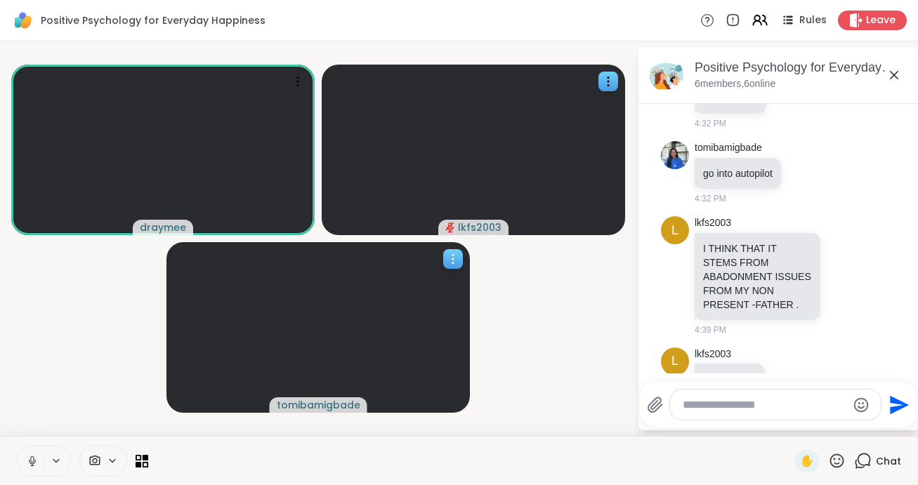
click at [452, 264] on icon at bounding box center [453, 259] width 14 height 14
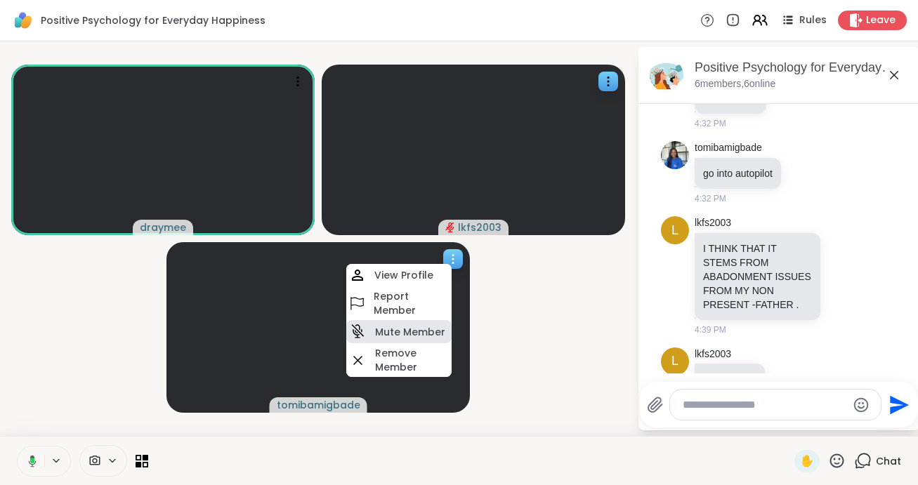
click at [406, 329] on h4 "Mute Member" at bounding box center [410, 332] width 70 height 14
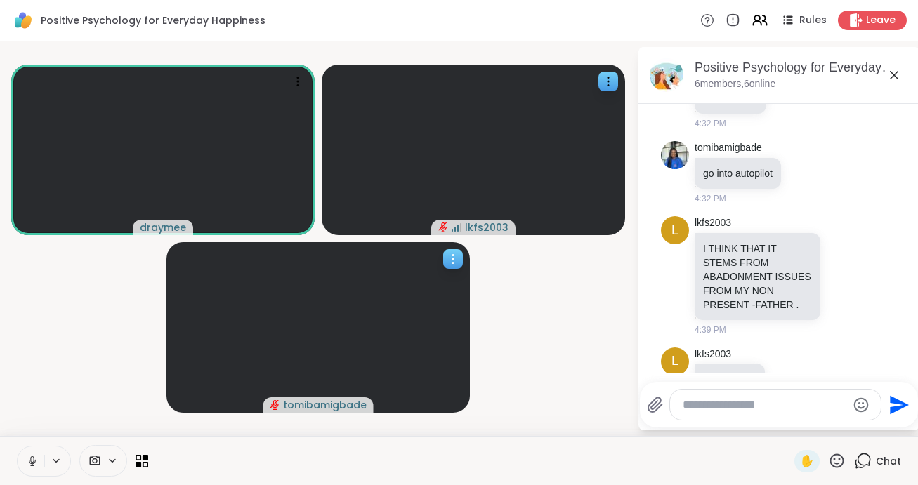
click at [449, 254] on icon at bounding box center [453, 259] width 14 height 14
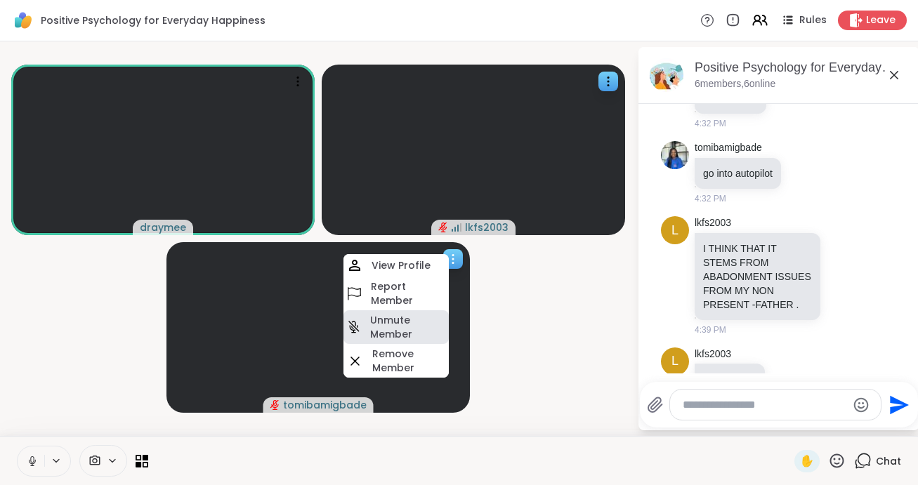
click at [408, 329] on h4 "Unmute Member" at bounding box center [408, 327] width 76 height 28
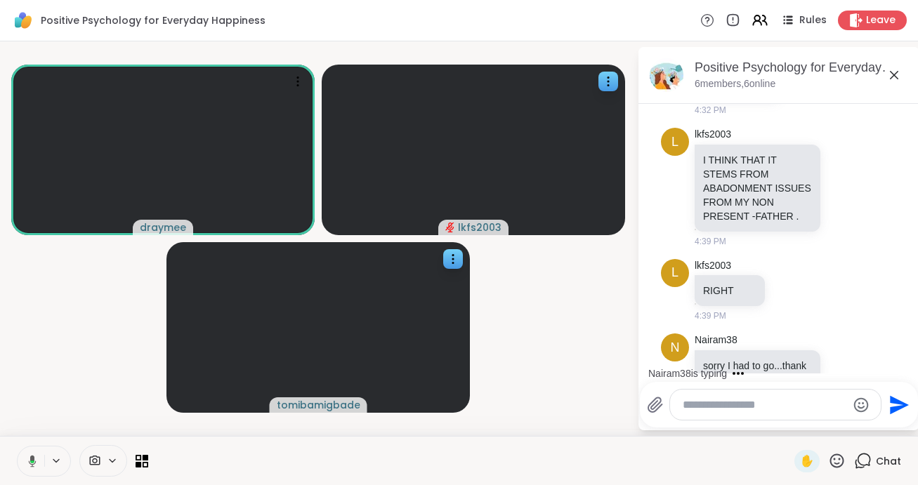
scroll to position [2279, 0]
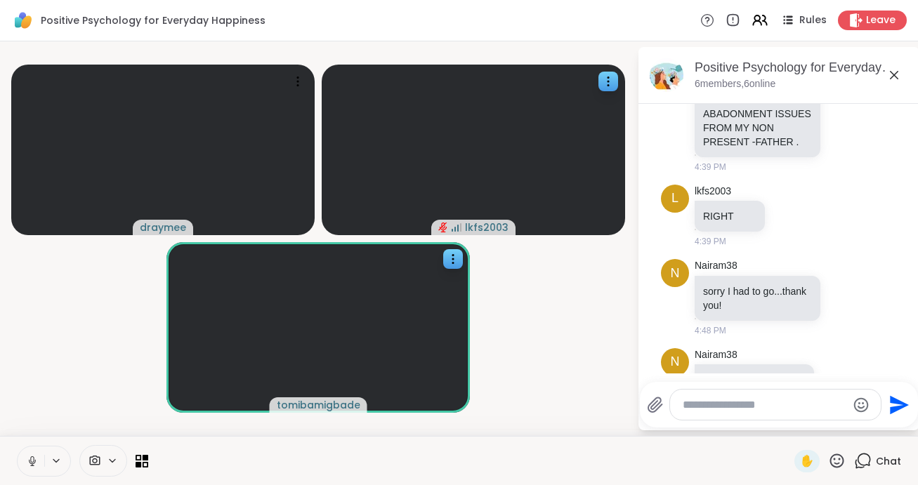
click at [551, 342] on video-player-container "draymee lkfs2003 tomibamigbade" at bounding box center [318, 239] width 620 height 384
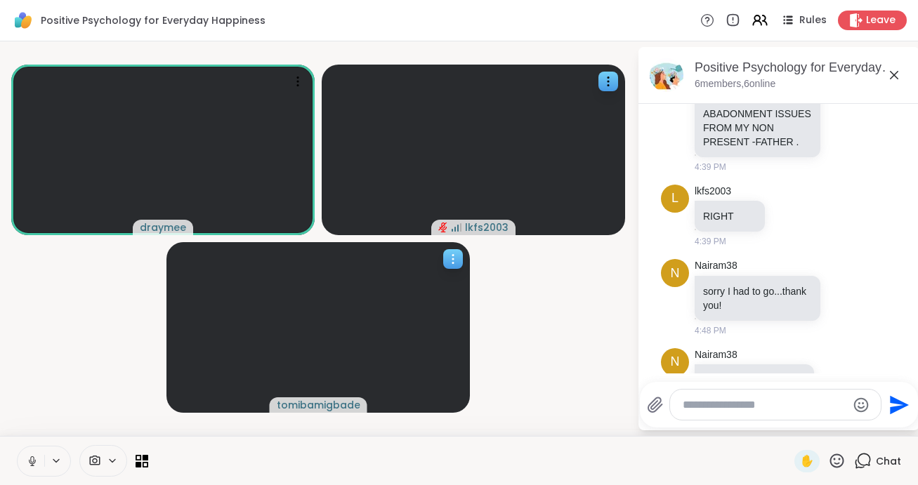
click at [450, 256] on icon at bounding box center [453, 259] width 14 height 14
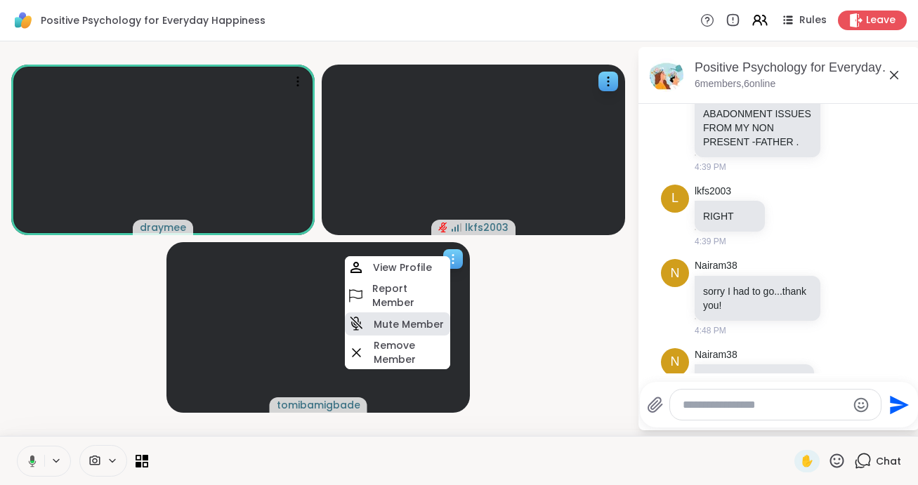
click at [404, 321] on h4 "Mute Member" at bounding box center [409, 325] width 70 height 14
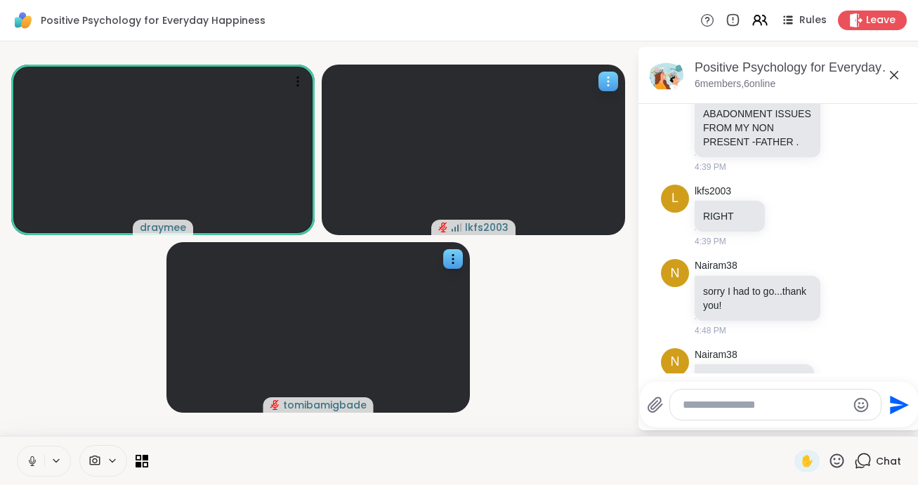
click at [608, 79] on icon at bounding box center [608, 81] width 14 height 14
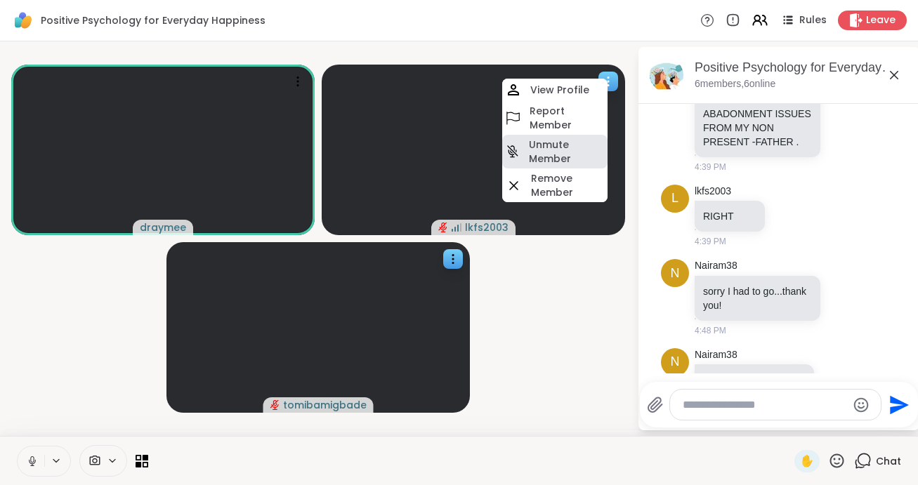
click at [559, 141] on h4 "Unmute Member" at bounding box center [567, 152] width 76 height 28
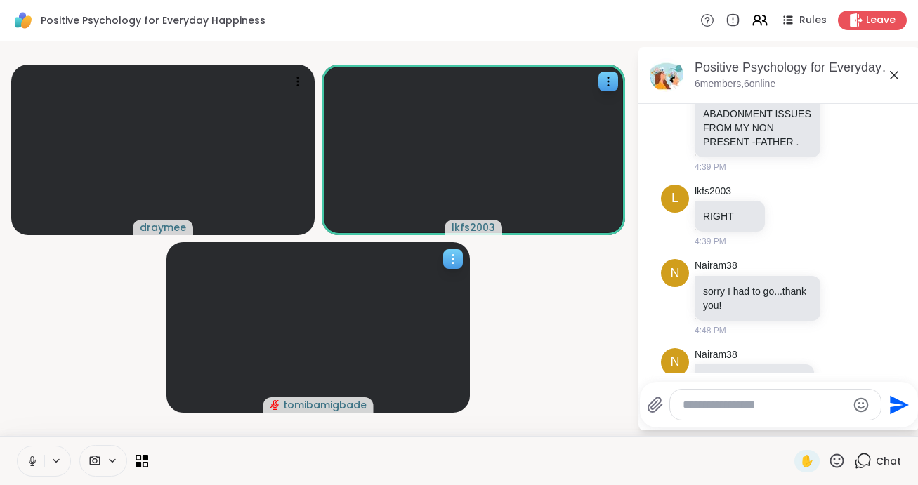
click at [451, 262] on icon at bounding box center [453, 259] width 14 height 14
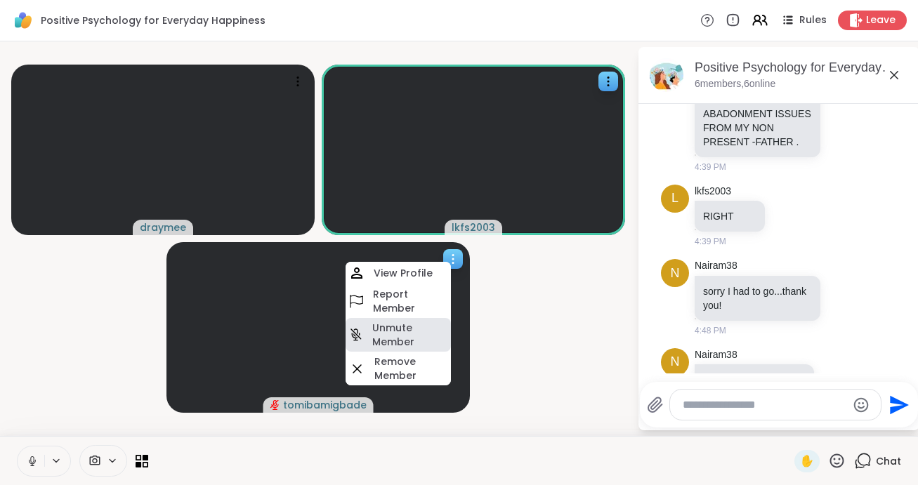
click at [415, 334] on h4 "Unmute Member" at bounding box center [410, 335] width 76 height 28
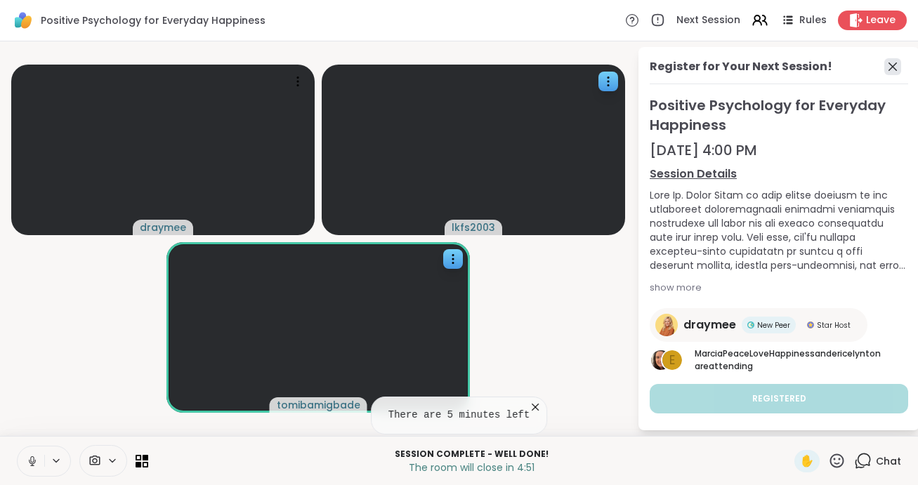
click at [893, 64] on icon at bounding box center [892, 66] width 17 height 17
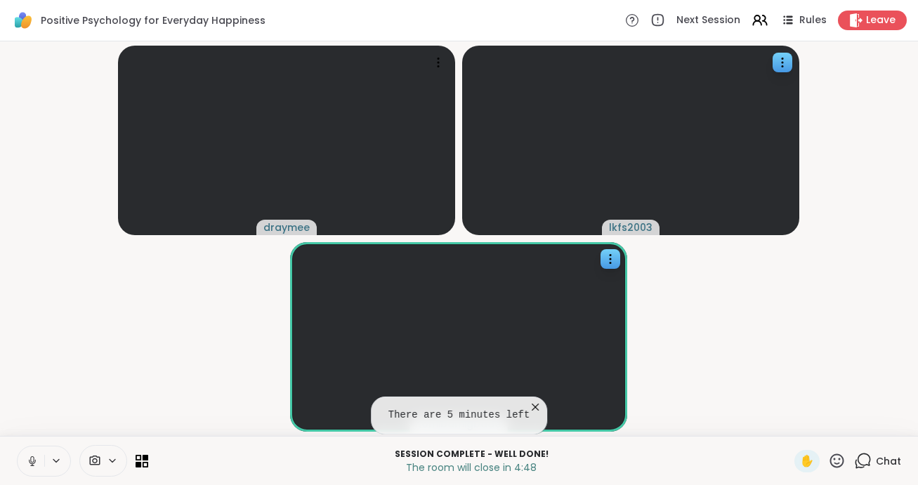
click at [864, 462] on icon at bounding box center [863, 461] width 18 height 18
